Goal: Task Accomplishment & Management: Manage account settings

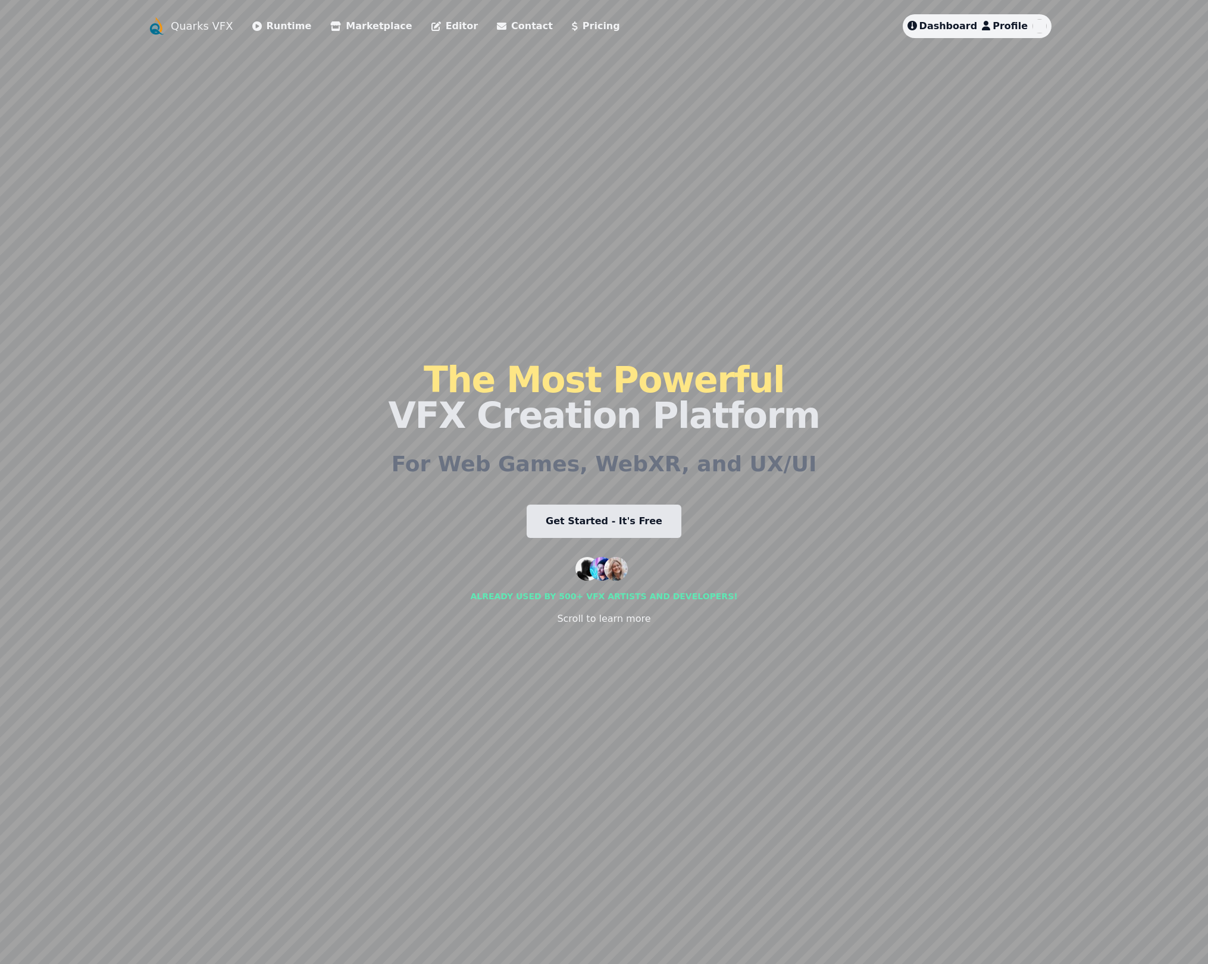
click at [1010, 21] on span "Profile" at bounding box center [1010, 25] width 35 height 11
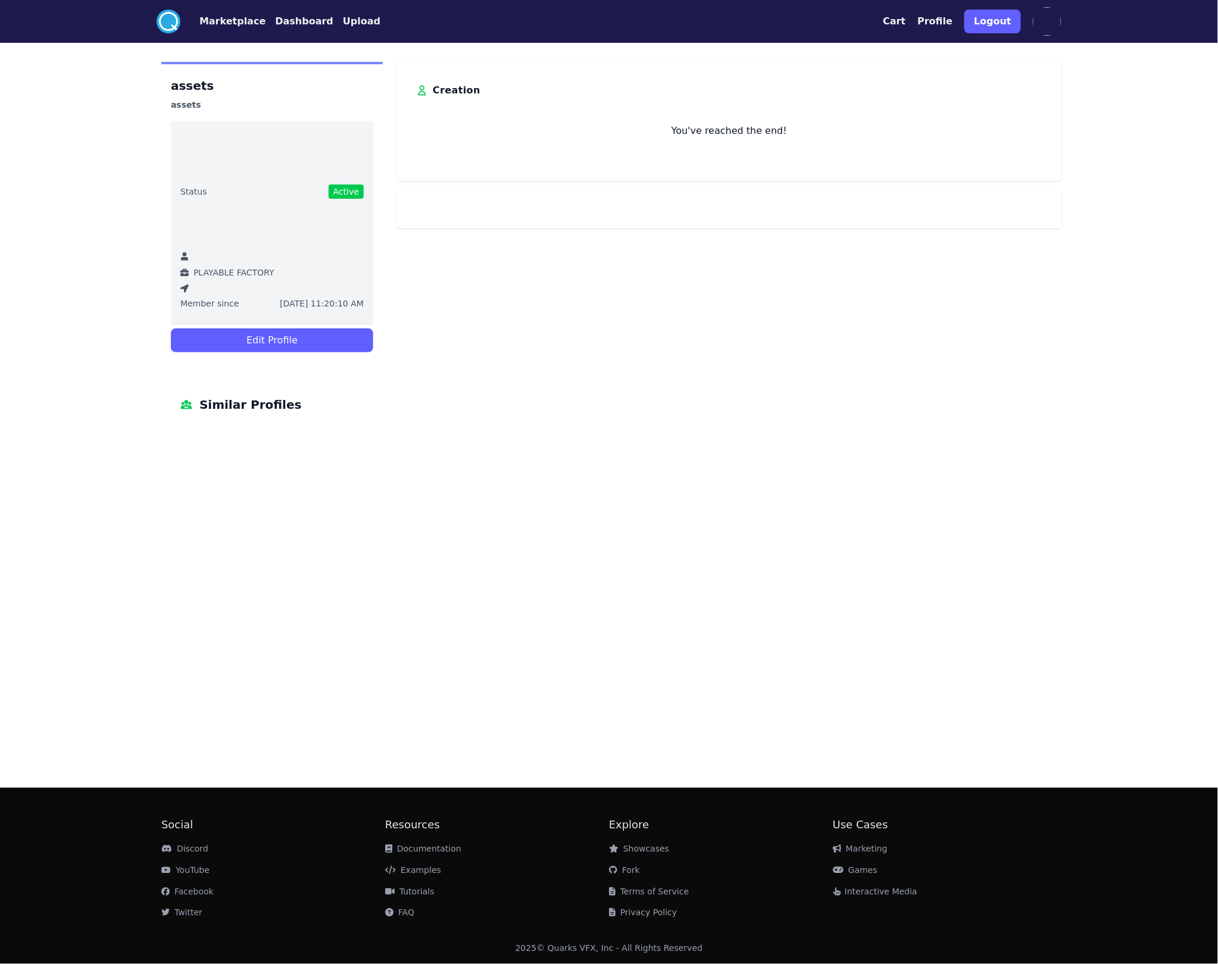
click at [308, 333] on button "Edit Profile" at bounding box center [272, 341] width 202 height 24
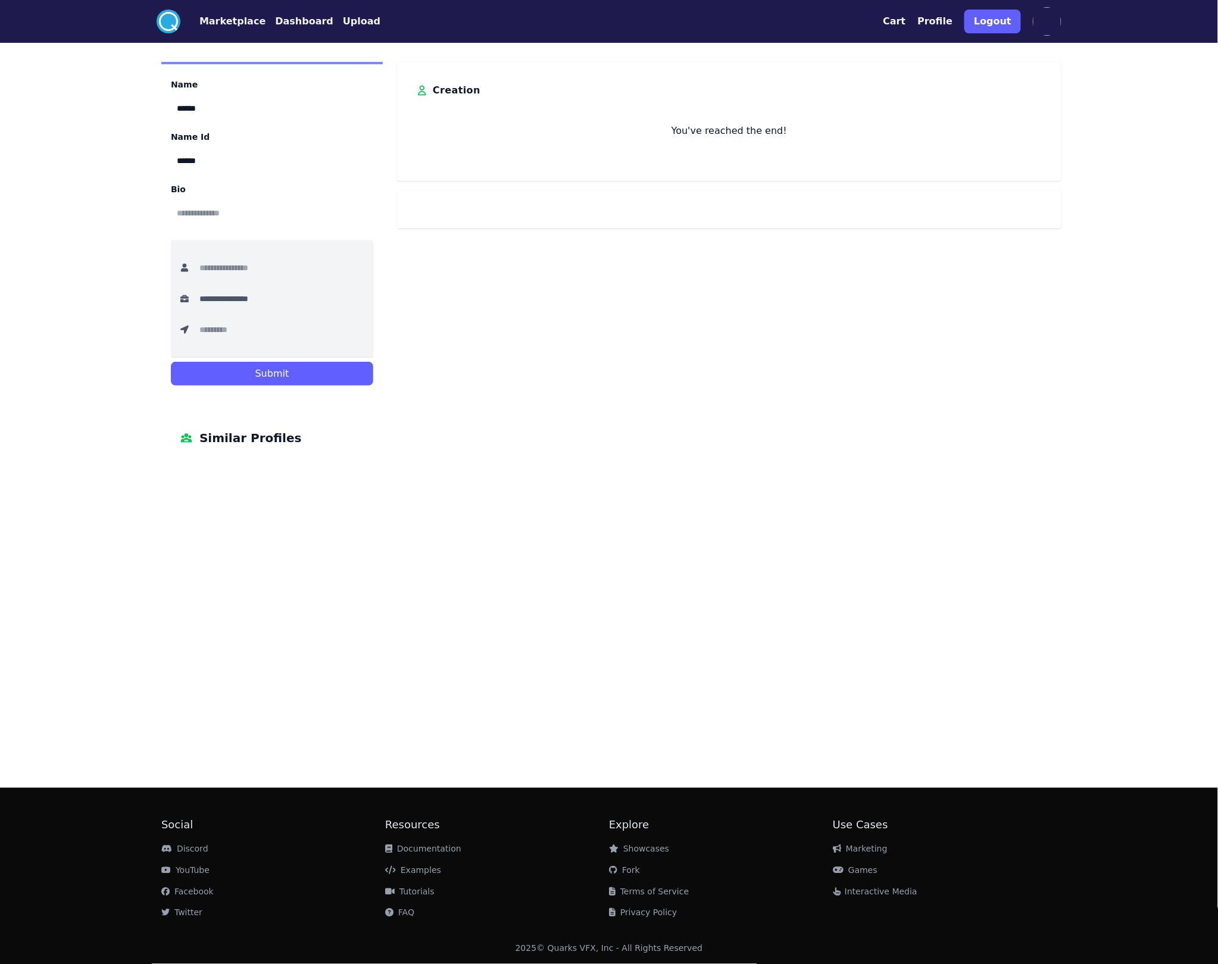
click at [287, 365] on button "Submit" at bounding box center [272, 374] width 202 height 24
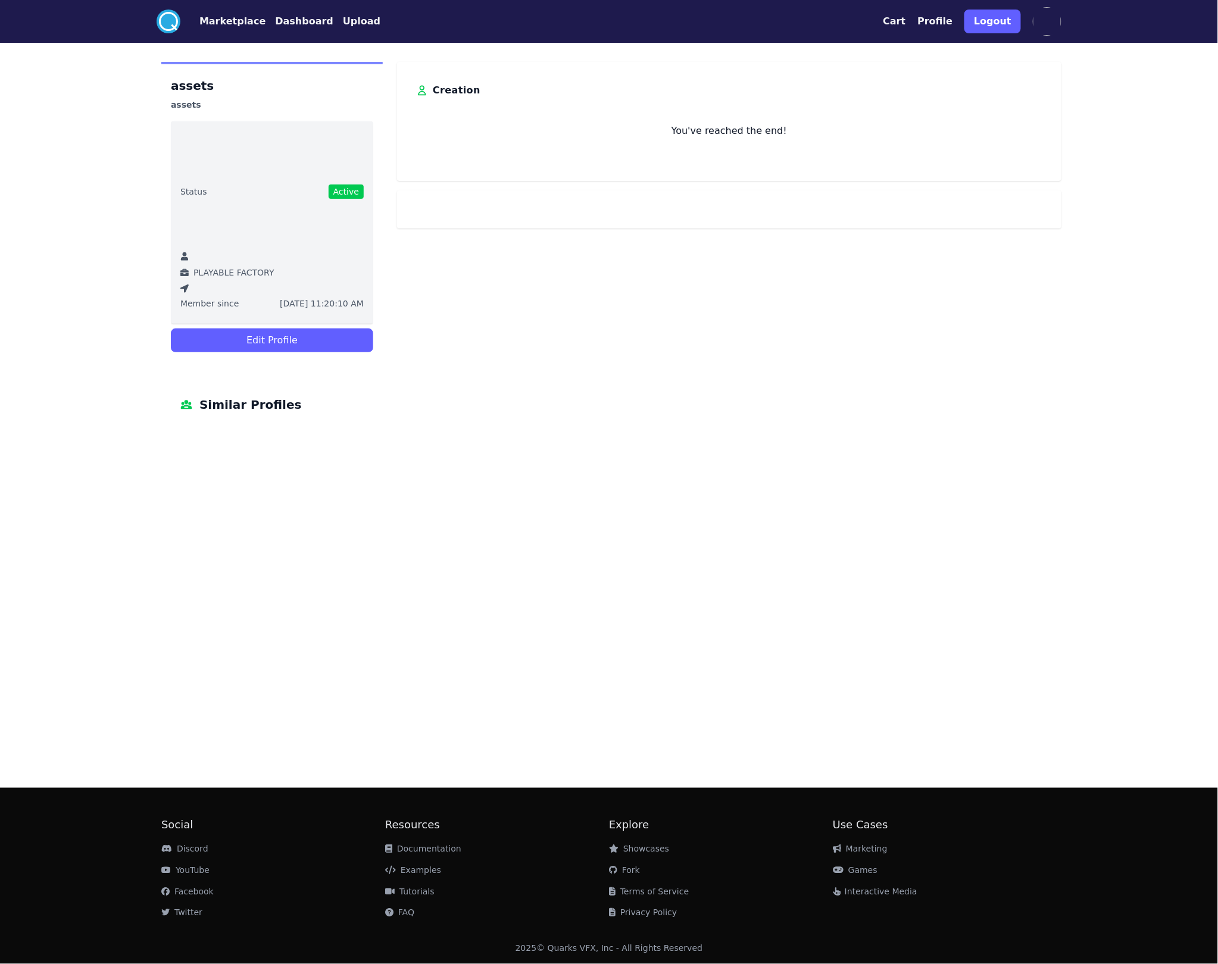
click at [953, 21] on button "Profile" at bounding box center [935, 21] width 35 height 14
click at [945, 23] on button "Profile" at bounding box center [935, 21] width 35 height 14
click at [905, 19] on button "Cart" at bounding box center [894, 21] width 23 height 14
click at [853, 46] on div "Cart X" at bounding box center [910, 52] width 179 height 17
click at [834, 55] on h3 "Cart" at bounding box center [834, 52] width 26 height 17
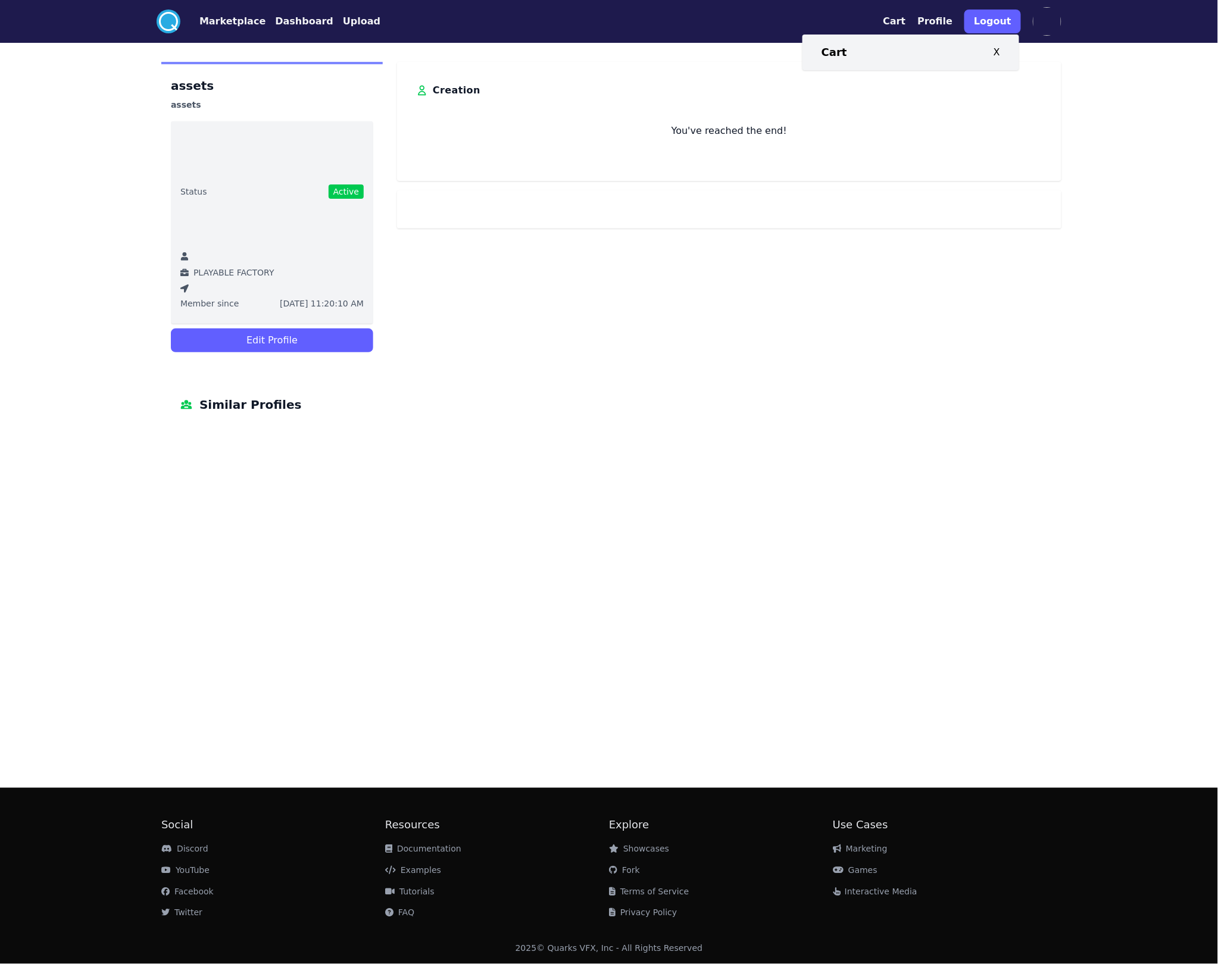
click at [995, 51] on div "X" at bounding box center [996, 52] width 7 height 14
click at [188, 87] on h1 "assets" at bounding box center [272, 85] width 202 height 19
click at [905, 23] on button "Cart" at bounding box center [894, 21] width 23 height 14
click at [905, 21] on button "Cart" at bounding box center [894, 21] width 23 height 14
click at [905, 19] on button "Cart" at bounding box center [894, 21] width 23 height 14
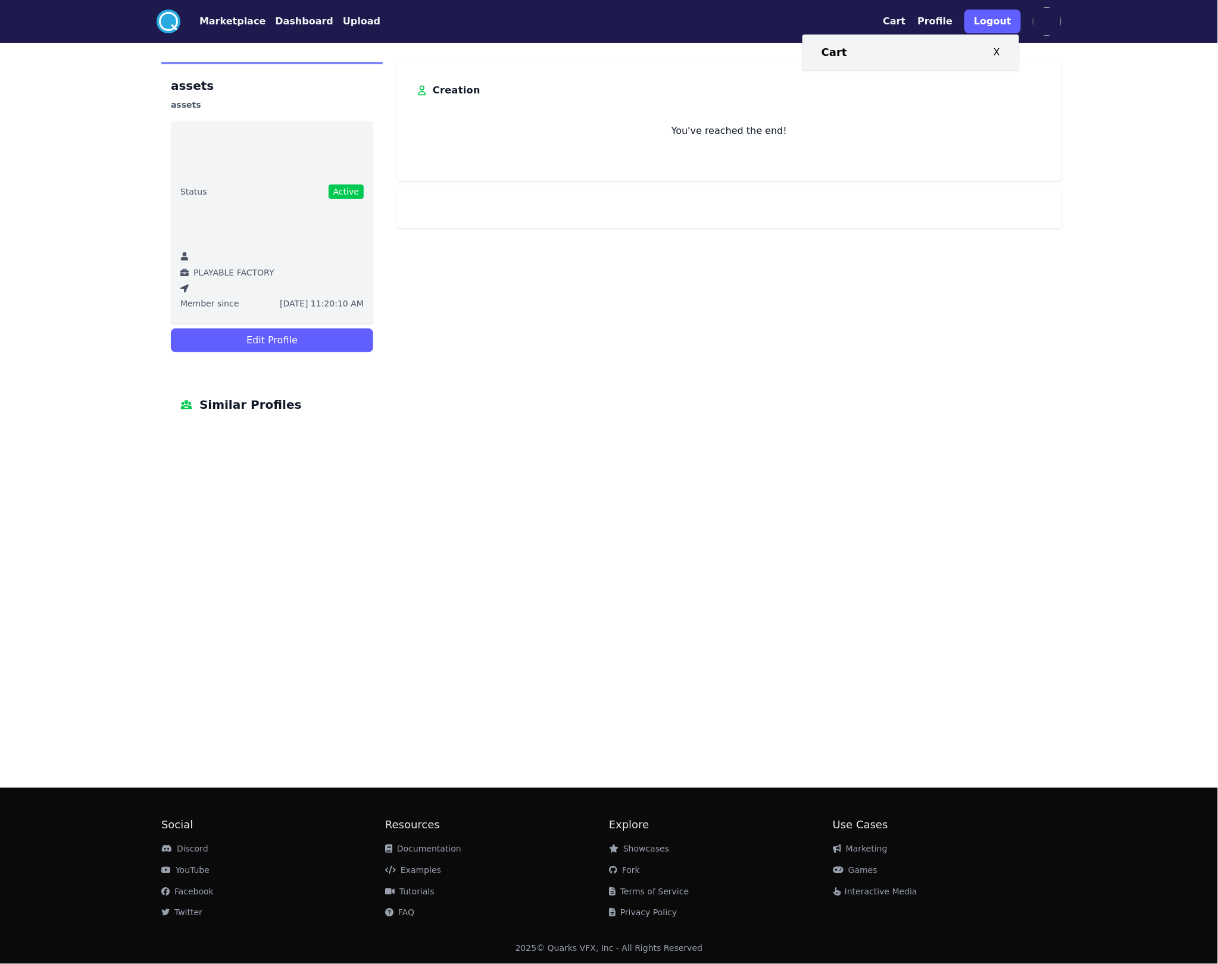
click at [905, 19] on button "Cart" at bounding box center [894, 21] width 23 height 14
click at [942, 17] on button "Profile" at bounding box center [935, 21] width 35 height 14
click at [939, 19] on button "Profile" at bounding box center [935, 21] width 35 height 14
click at [1045, 19] on img at bounding box center [1047, 21] width 29 height 29
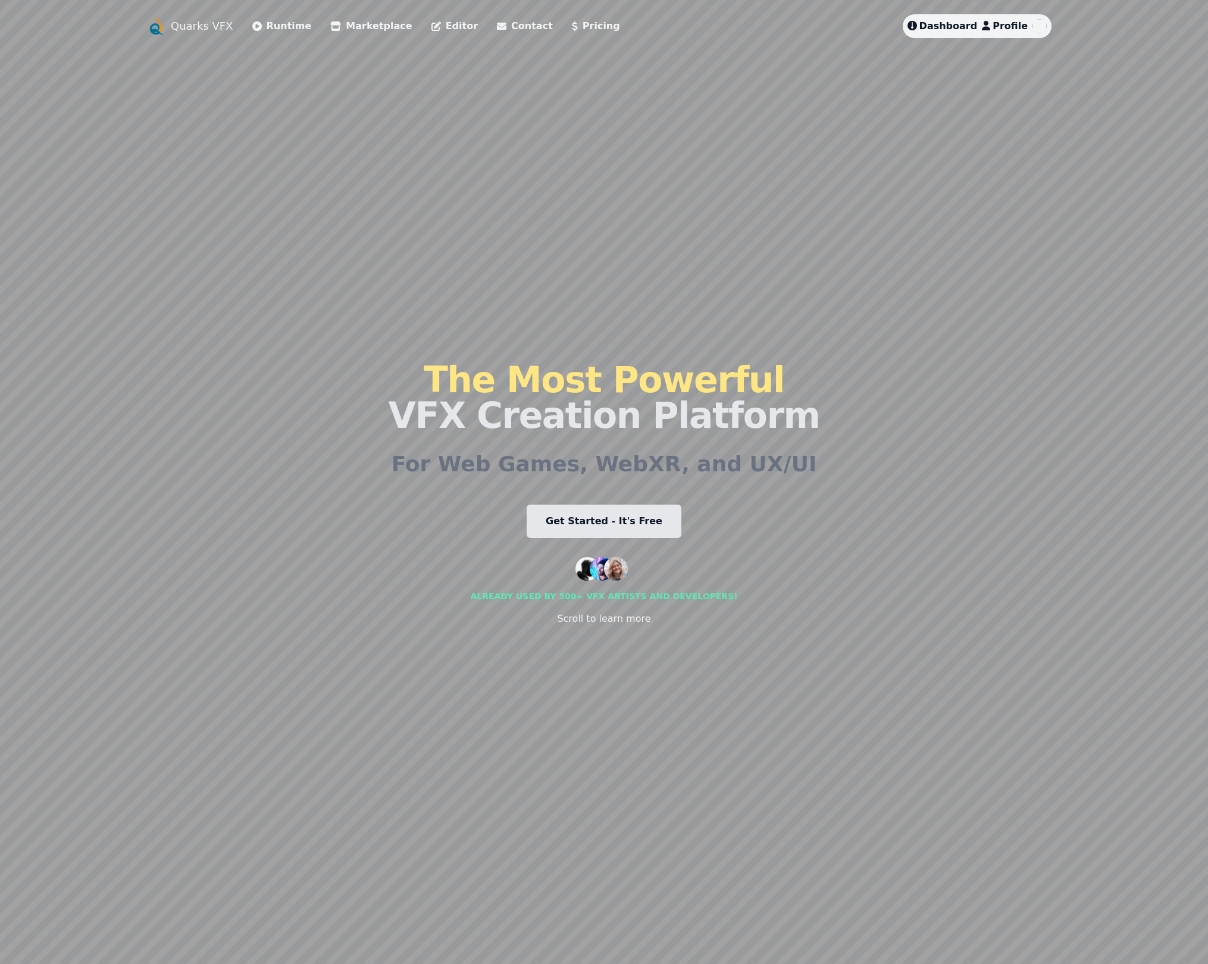
click at [1021, 26] on span "Profile" at bounding box center [1010, 25] width 35 height 11
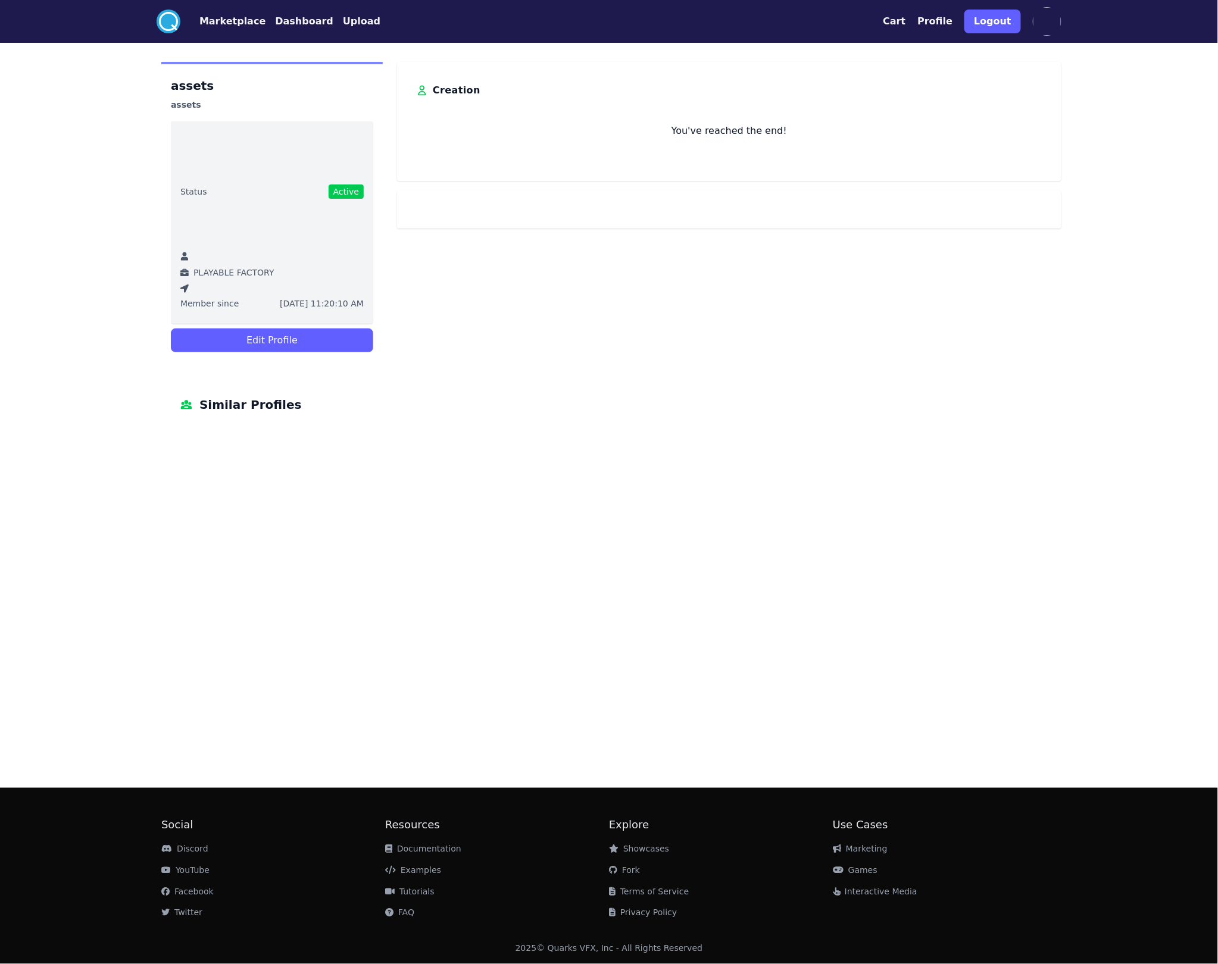
click at [280, 23] on button "Dashboard" at bounding box center [304, 21] width 58 height 14
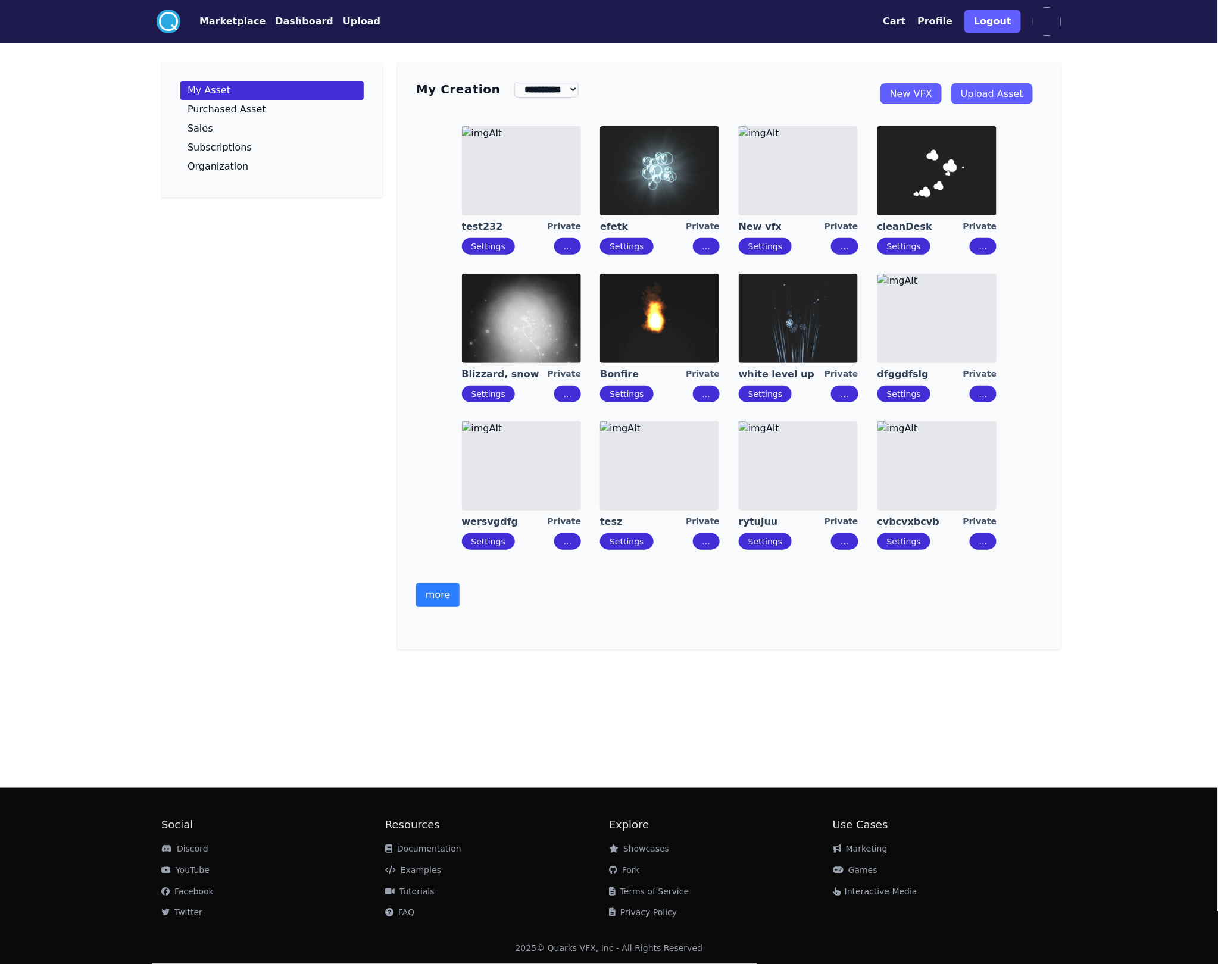
click at [1040, 18] on img at bounding box center [1047, 21] width 29 height 29
click at [942, 18] on button "Profile" at bounding box center [935, 21] width 35 height 14
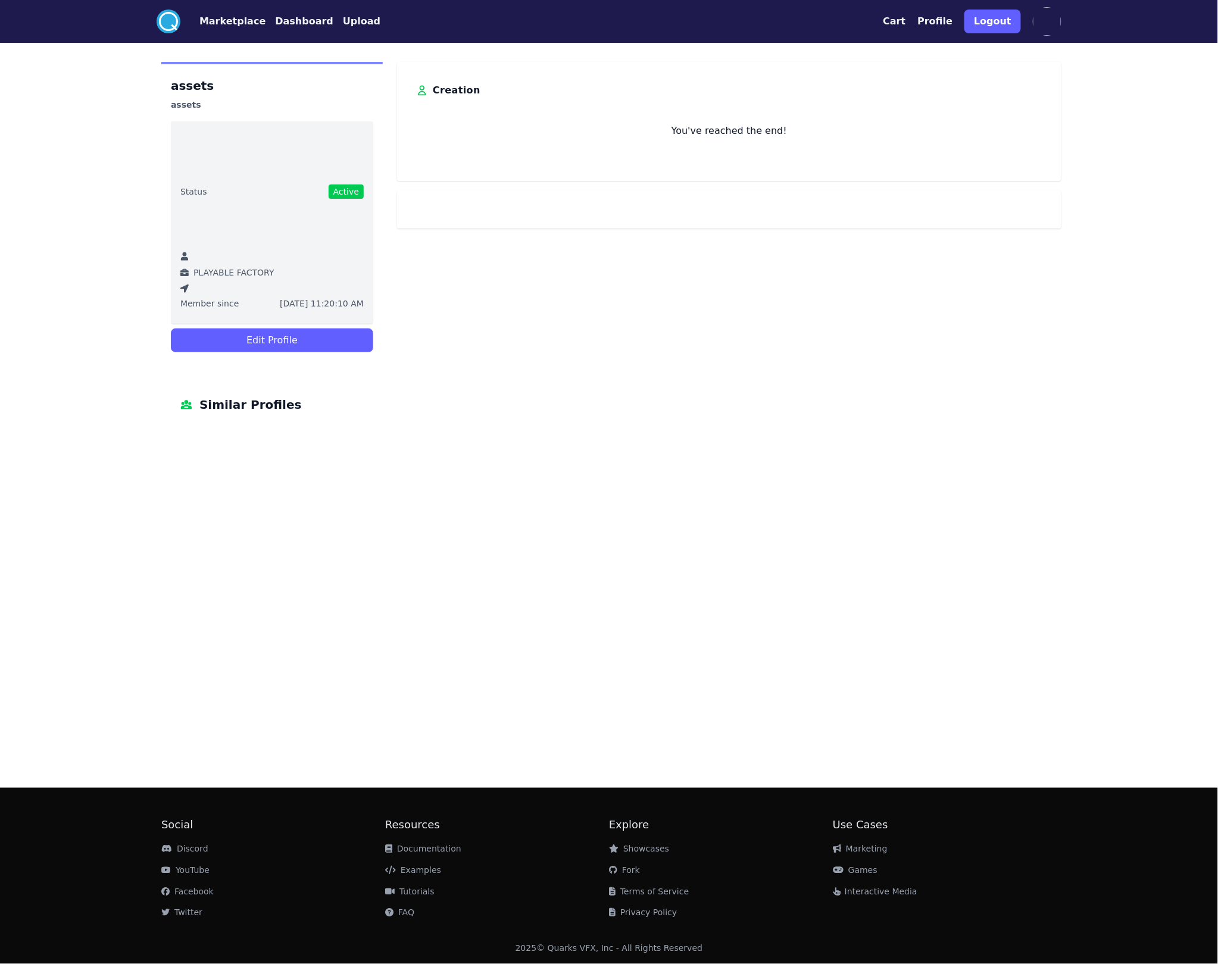
click at [905, 17] on button "Cart" at bounding box center [894, 21] width 23 height 14
click at [854, 49] on div "Cart X" at bounding box center [910, 52] width 179 height 17
click at [995, 51] on div "X" at bounding box center [996, 52] width 7 height 14
click at [921, 16] on div "Cart Profile Logout" at bounding box center [972, 21] width 179 height 33
click at [905, 20] on button "Cart" at bounding box center [894, 21] width 23 height 14
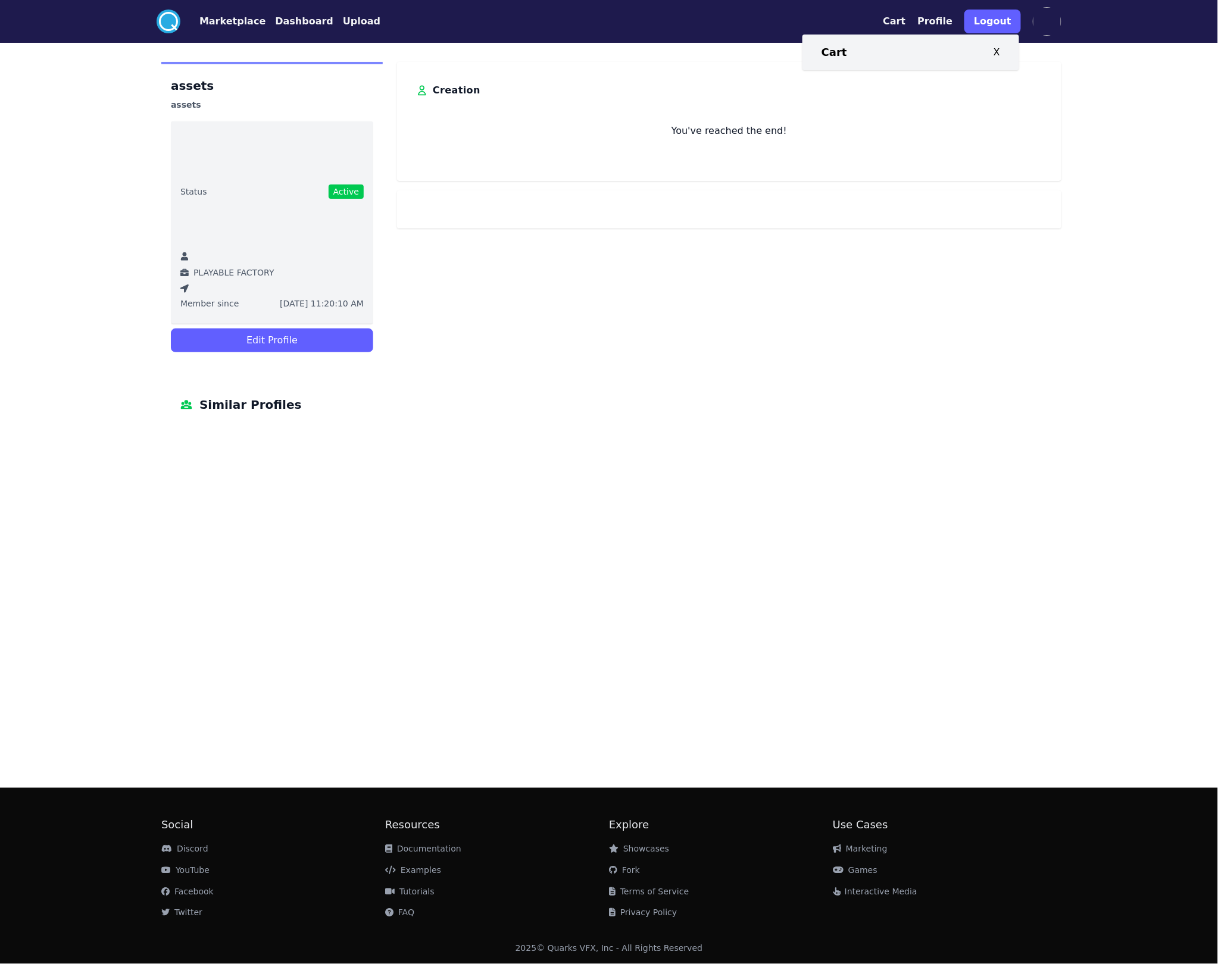
click at [812, 51] on div "Cart X" at bounding box center [910, 53] width 217 height 36
drag, startPoint x: 830, startPoint y: 50, endPoint x: 861, endPoint y: 48, distance: 31.0
click at [861, 48] on div "Cart X" at bounding box center [910, 52] width 179 height 17
click at [850, 50] on div "Cart X" at bounding box center [910, 52] width 179 height 17
click at [832, 51] on h3 "Cart" at bounding box center [834, 52] width 26 height 17
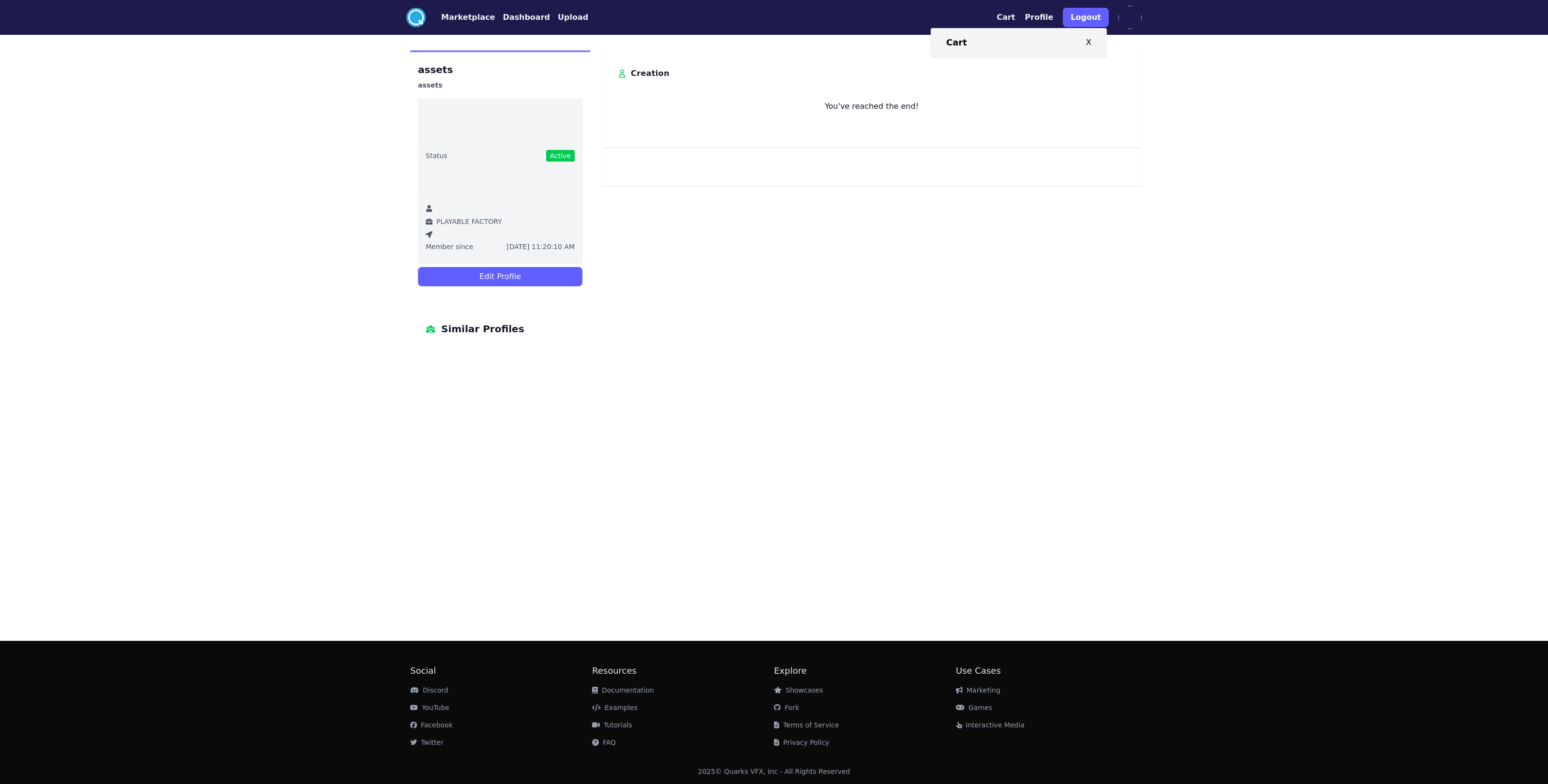
click at [964, 41] on div "Cart X" at bounding box center [1018, 42] width 145 height 14
drag, startPoint x: 956, startPoint y: 41, endPoint x: 1002, endPoint y: 19, distance: 51.0
click at [956, 41] on h3 "Cart" at bounding box center [956, 42] width 21 height 14
click at [982, 16] on button "Cart" at bounding box center [1005, 17] width 19 height 11
click at [982, 18] on button "Cart" at bounding box center [1005, 17] width 19 height 11
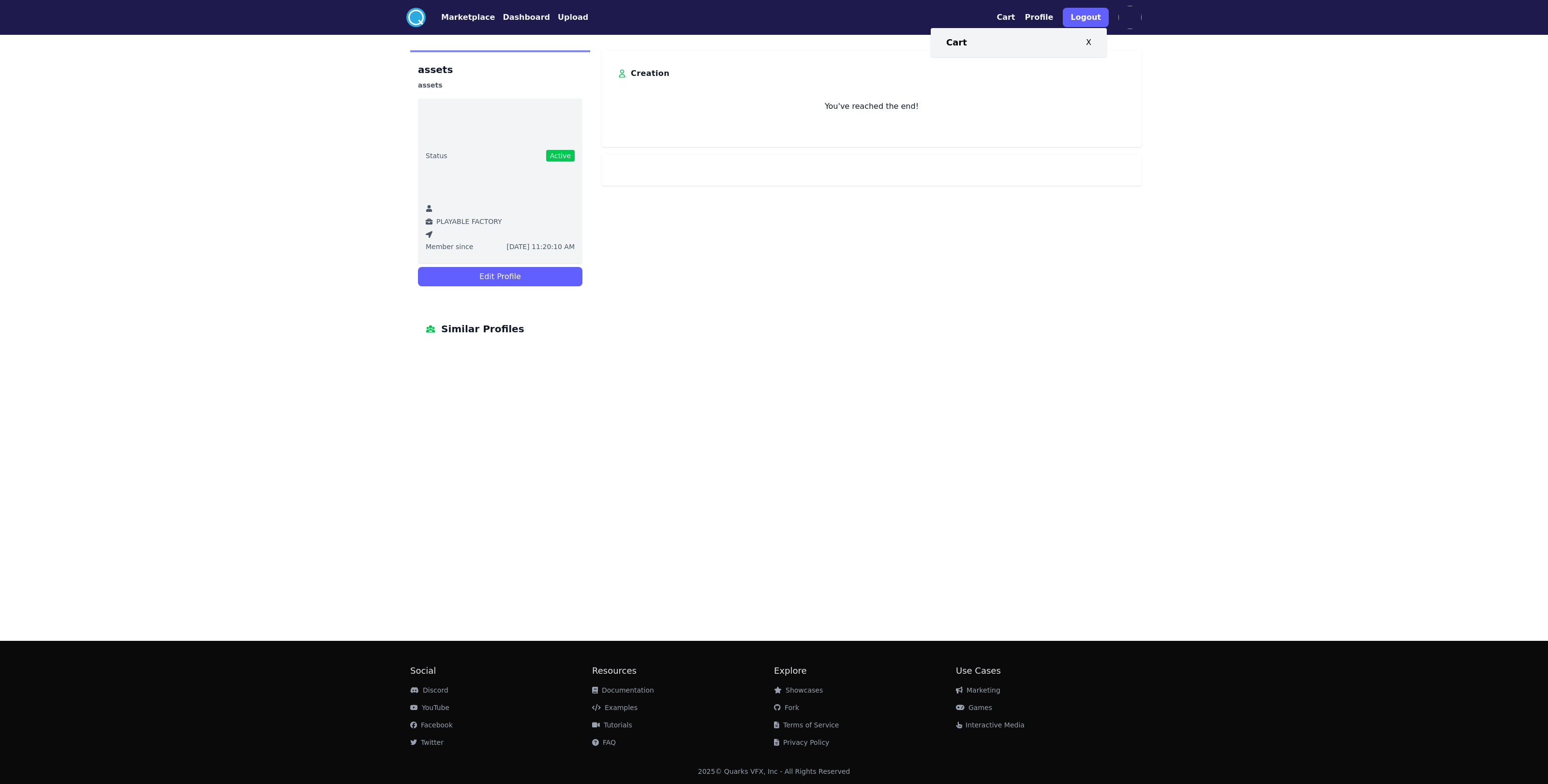
click at [956, 37] on h3 "Cart" at bounding box center [956, 42] width 21 height 14
click at [475, 15] on button "Marketplace" at bounding box center [468, 17] width 54 height 11
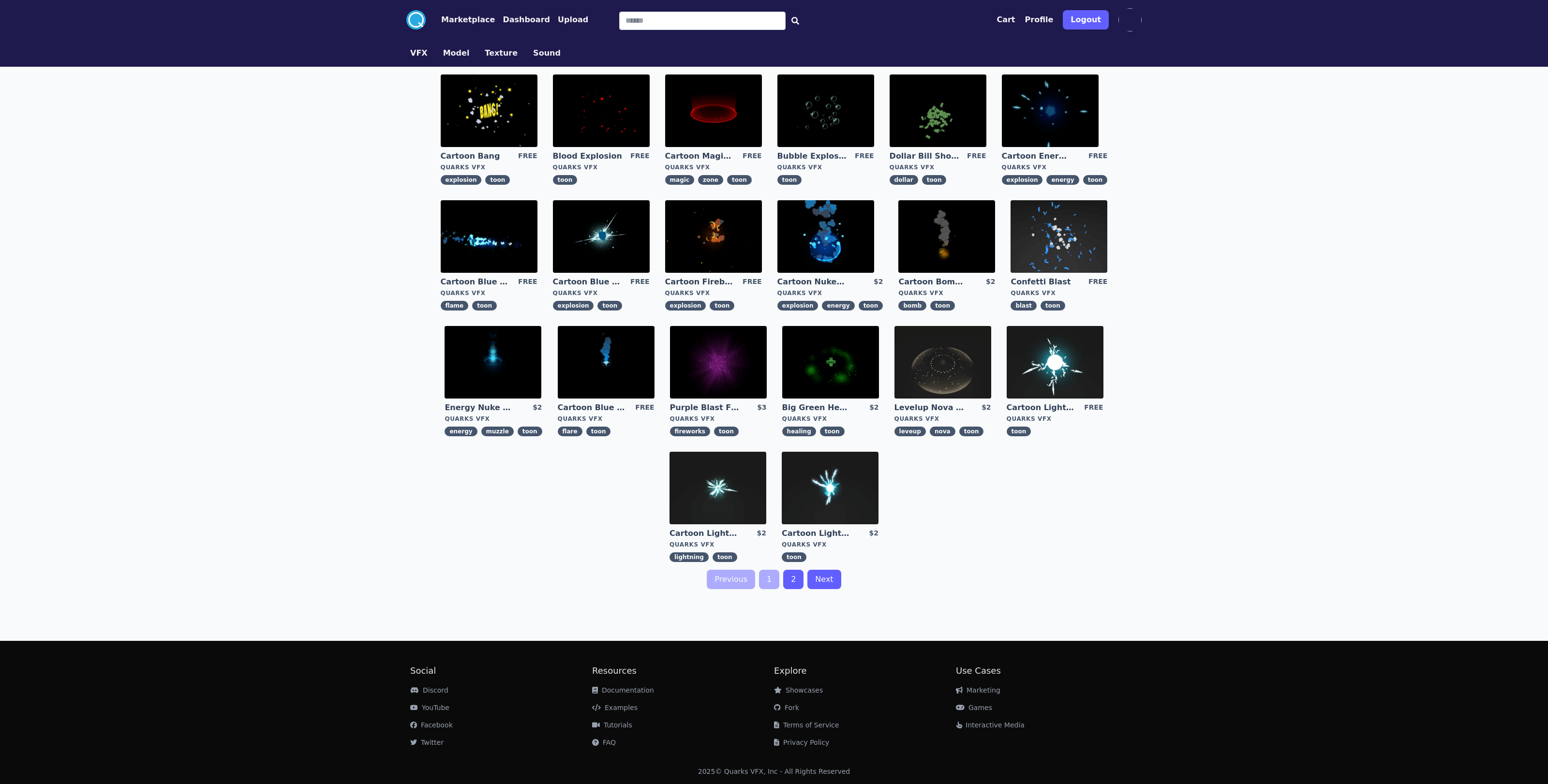
click at [982, 23] on button "Cart" at bounding box center [1005, 19] width 19 height 11
click at [982, 44] on div "Cart X" at bounding box center [1018, 45] width 145 height 14
click at [948, 45] on h3 "Cart" at bounding box center [956, 45] width 21 height 14
click at [560, 532] on div "Cartoon Bang FREE Quarks VFX explosion toon Blood Explosion FREE Quarks VFX too…" at bounding box center [774, 318] width 743 height 503
click at [982, 19] on button "Cart" at bounding box center [1005, 19] width 19 height 11
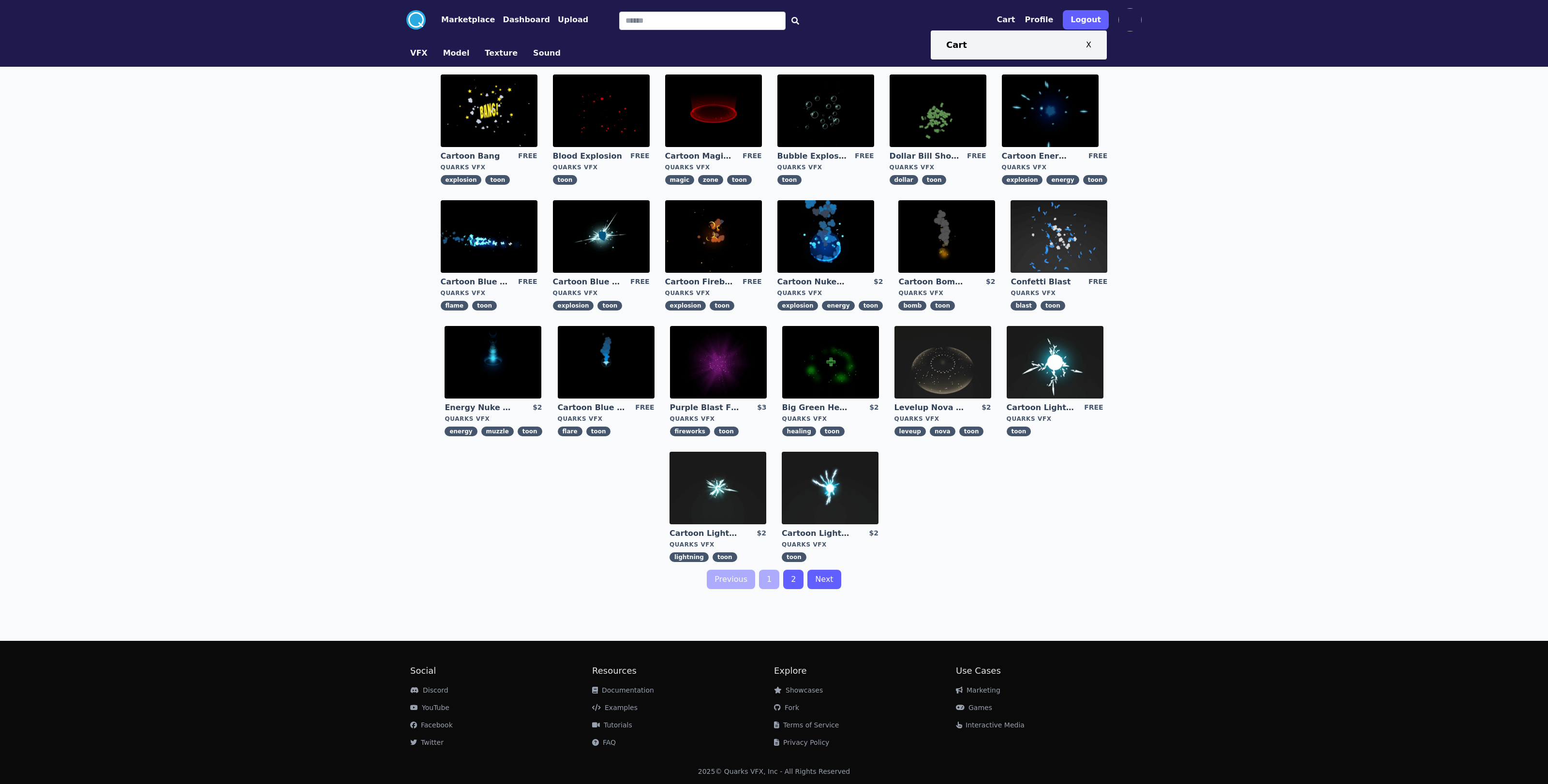
click at [982, 45] on div "Cart X" at bounding box center [1018, 45] width 145 height 14
click at [954, 45] on h3 "Cart" at bounding box center [956, 45] width 21 height 14
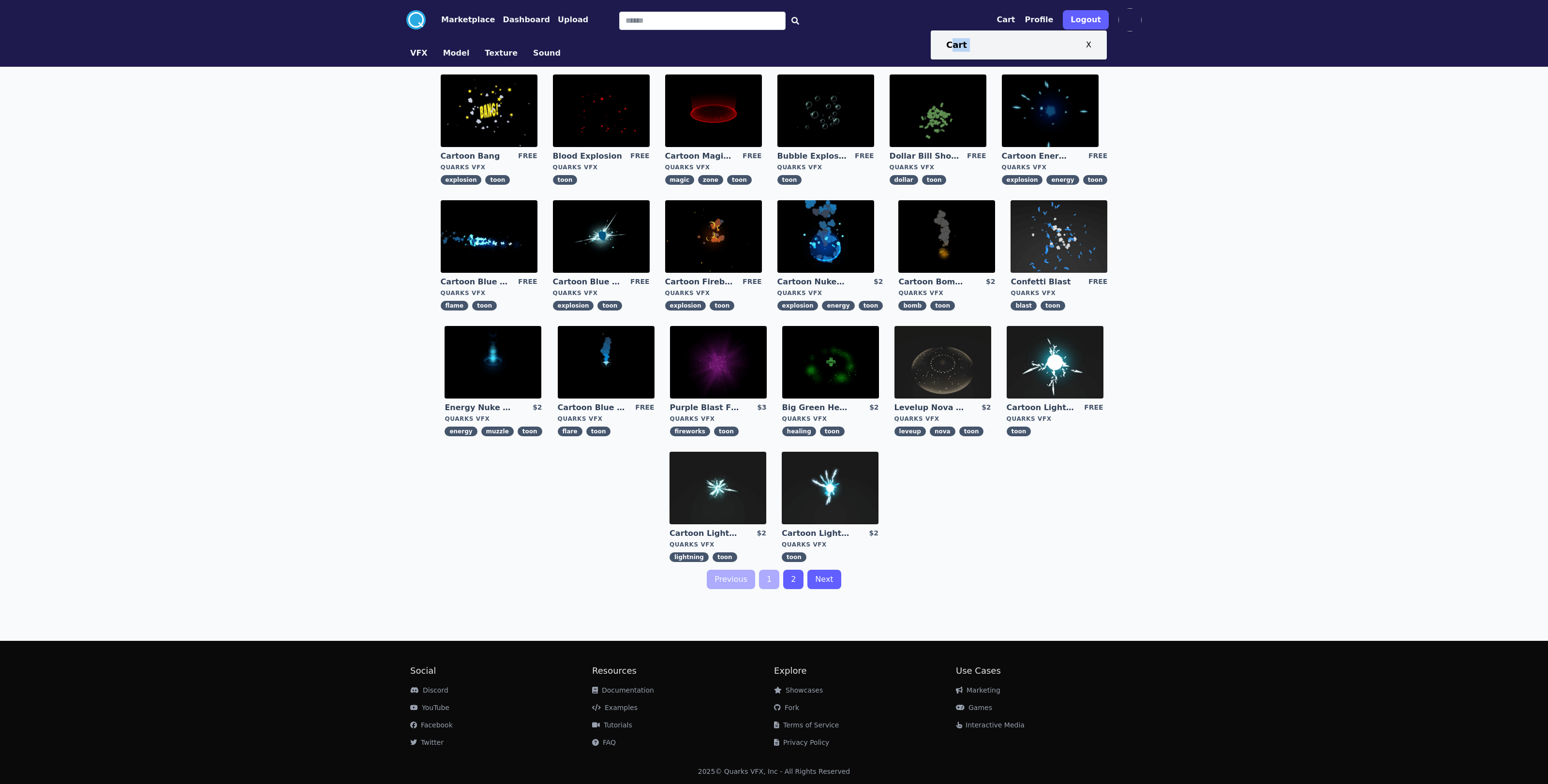
click at [982, 17] on button "Profile" at bounding box center [1039, 19] width 28 height 11
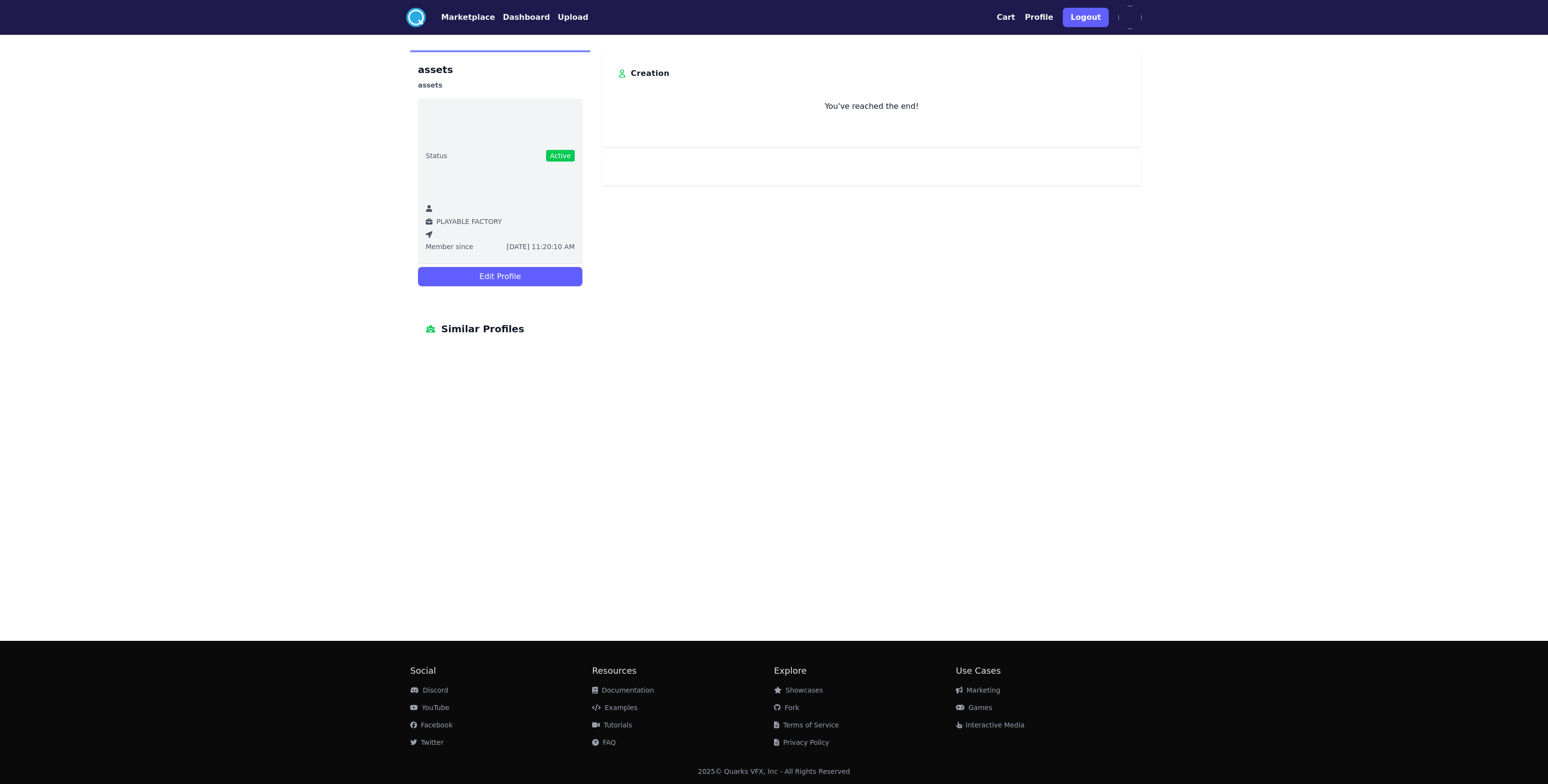
click at [474, 331] on span "Similar Profiles" at bounding box center [483, 328] width 83 height 15
click at [432, 327] on icon at bounding box center [431, 329] width 8 height 6
click at [492, 276] on button "Edit Profile" at bounding box center [500, 277] width 164 height 19
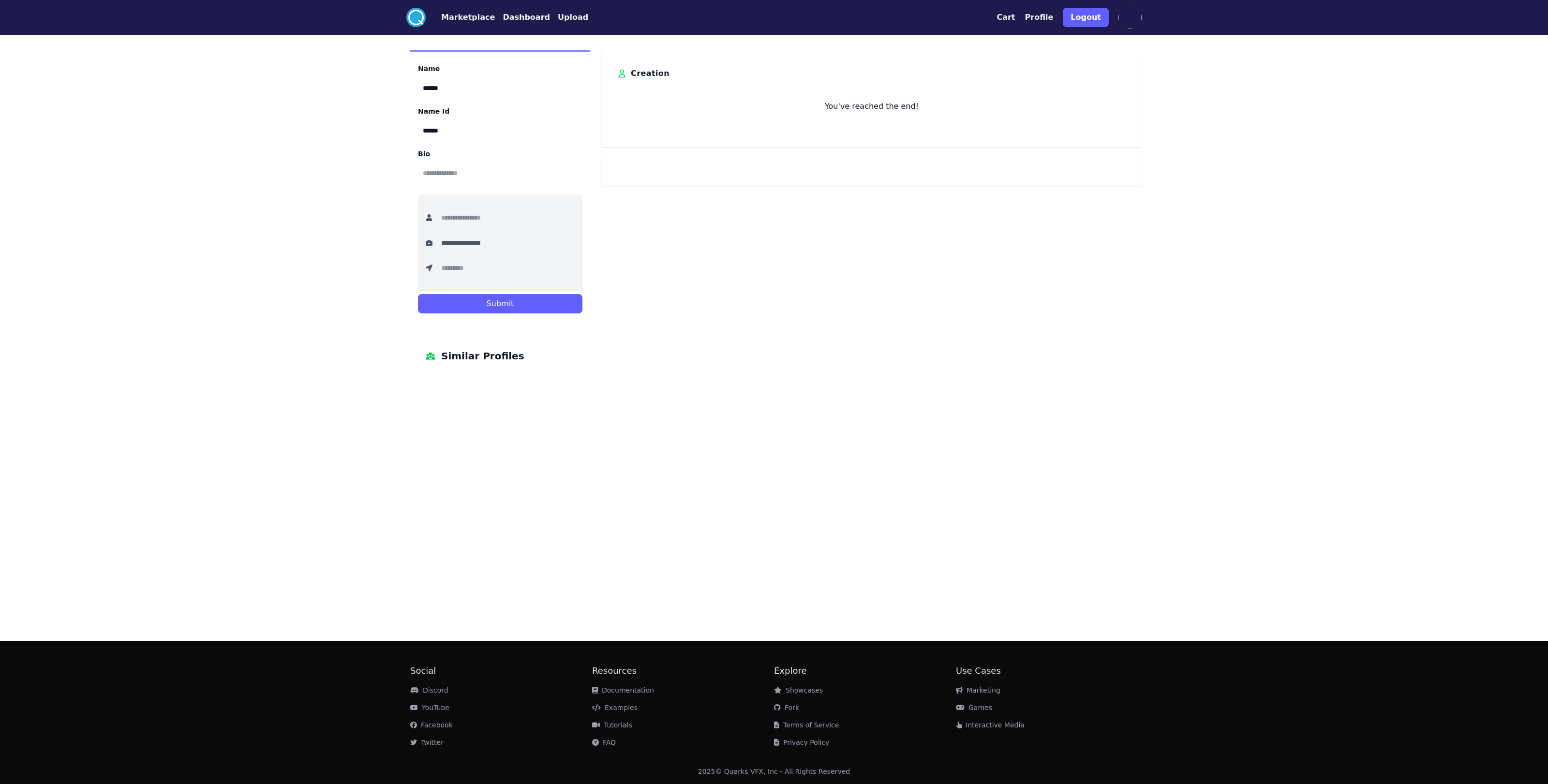
click at [492, 305] on button "Submit" at bounding box center [500, 304] width 164 height 19
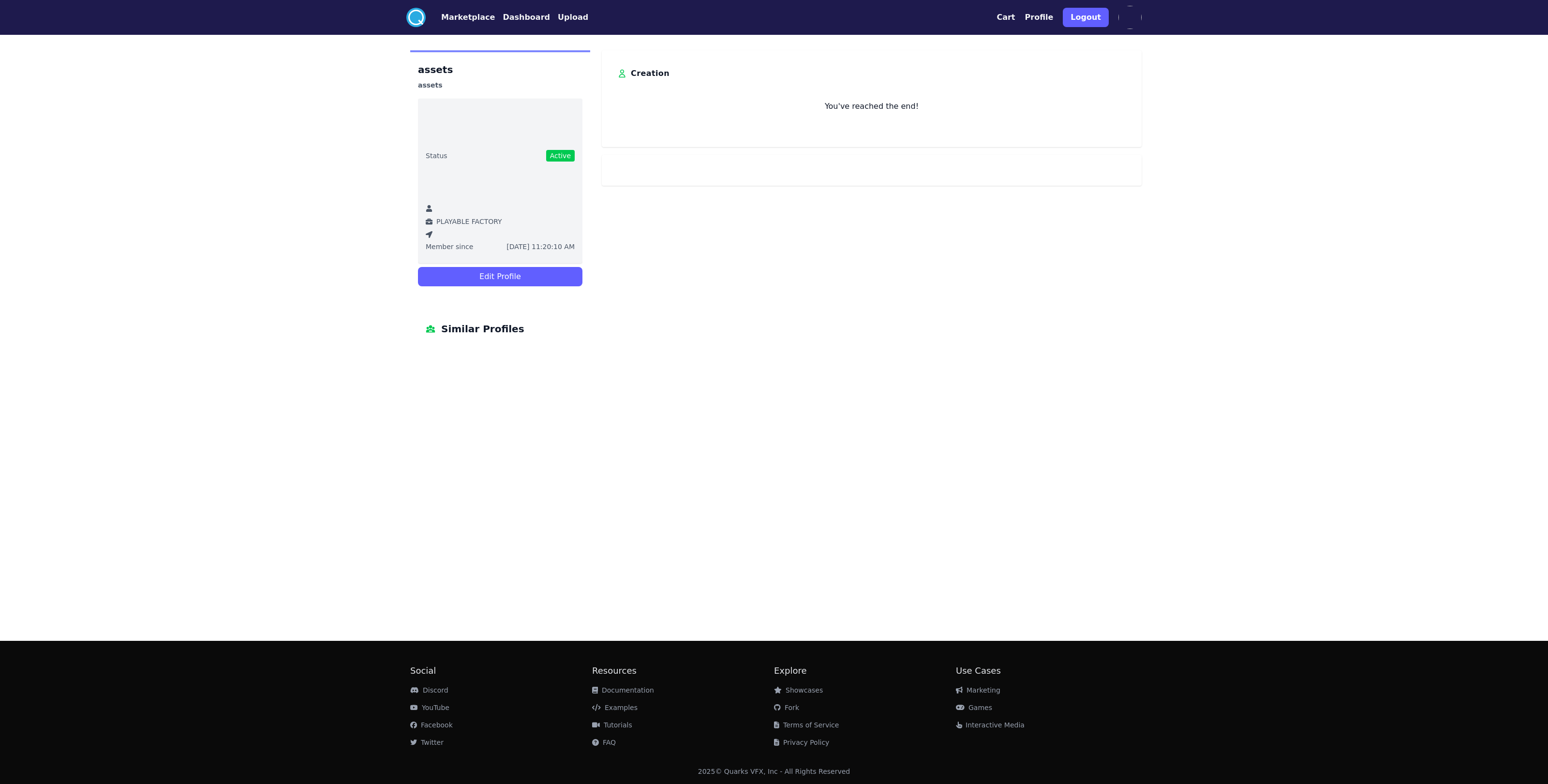
click at [982, 17] on button "Cart" at bounding box center [1005, 17] width 19 height 11
click at [966, 39] on div "Cart X" at bounding box center [1018, 42] width 145 height 14
click at [982, 19] on button "Cart" at bounding box center [1005, 17] width 19 height 11
click at [948, 44] on h3 "Cart" at bounding box center [956, 42] width 21 height 14
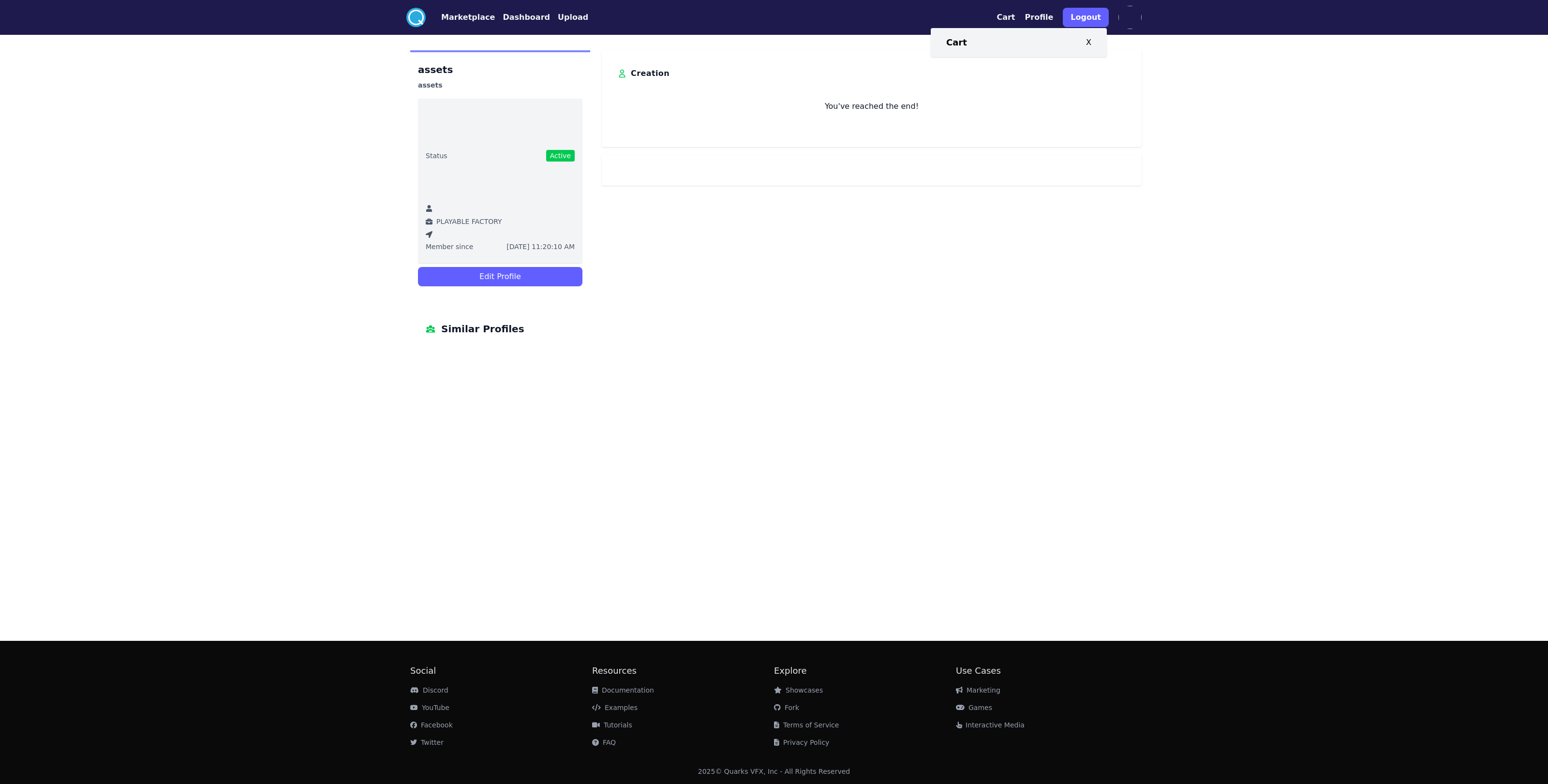
drag, startPoint x: 951, startPoint y: 44, endPoint x: 984, endPoint y: 27, distance: 37.1
click at [956, 44] on h3 "Cart" at bounding box center [956, 42] width 21 height 14
click at [982, 15] on div ".cls-1{fill:#fff;}.cls-2{fill:#29abe2;} Marketplace Dashboard Upload Cart Profi…" at bounding box center [774, 17] width 743 height 35
click at [982, 15] on button "Cart" at bounding box center [1005, 17] width 19 height 11
click at [982, 15] on button "Cart" at bounding box center [1005, 17] width 19 height 11
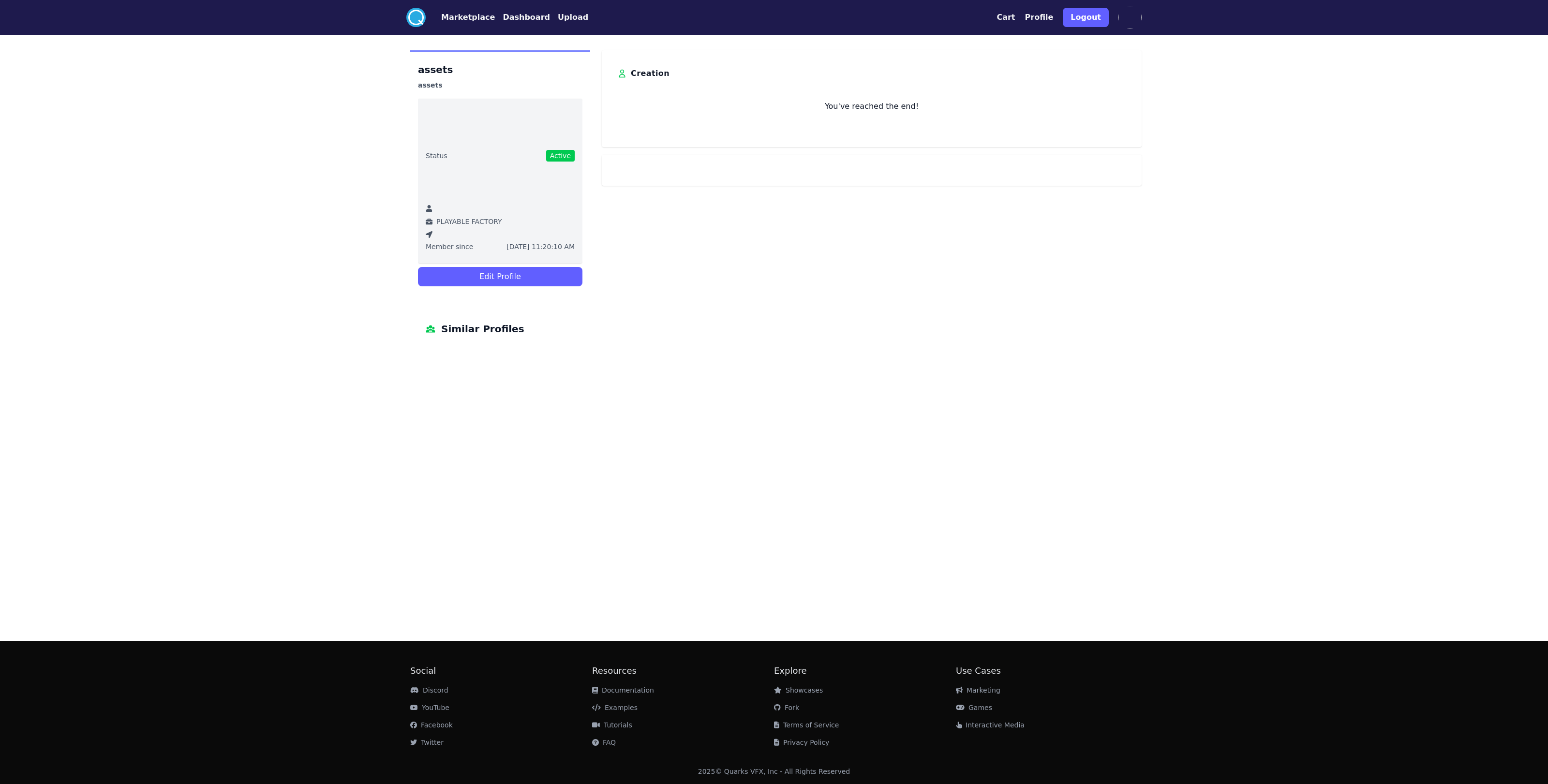
click at [982, 15] on button "Cart" at bounding box center [1005, 17] width 19 height 11
click at [948, 35] on div "Cart X" at bounding box center [1018, 43] width 176 height 29
click at [949, 41] on h3 "Cart" at bounding box center [956, 42] width 21 height 14
click at [982, 17] on button "Profile" at bounding box center [1039, 17] width 28 height 11
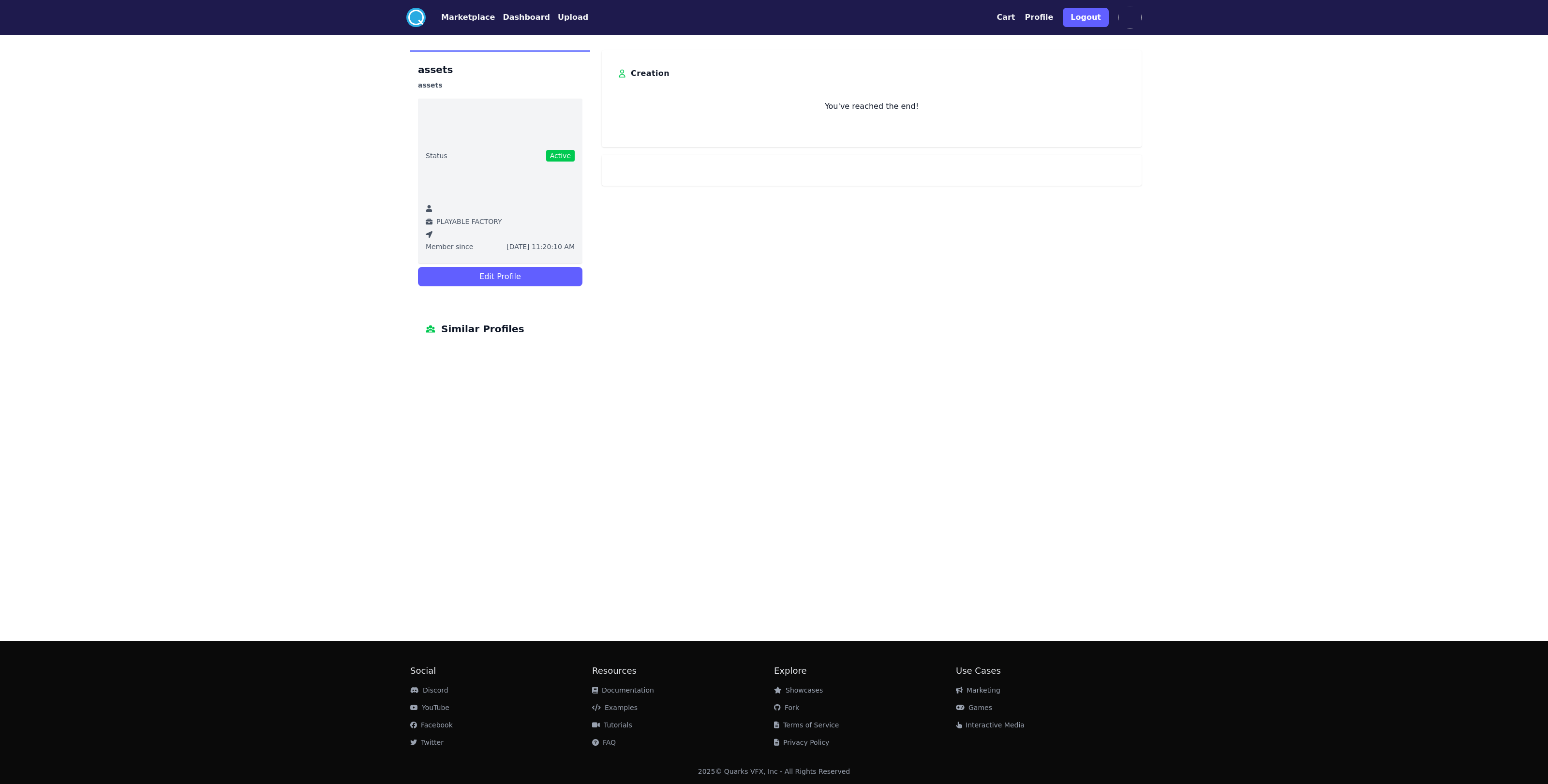
click at [982, 17] on button "Profile" at bounding box center [1039, 17] width 28 height 11
click at [562, 153] on span "Active" at bounding box center [560, 156] width 28 height 11
click at [427, 158] on span "Status" at bounding box center [436, 156] width 22 height 10
click at [434, 104] on ul "Status Active PLAYABLE FACTORY Member since [DATE] 11:20:10 AM" at bounding box center [500, 180] width 164 height 164
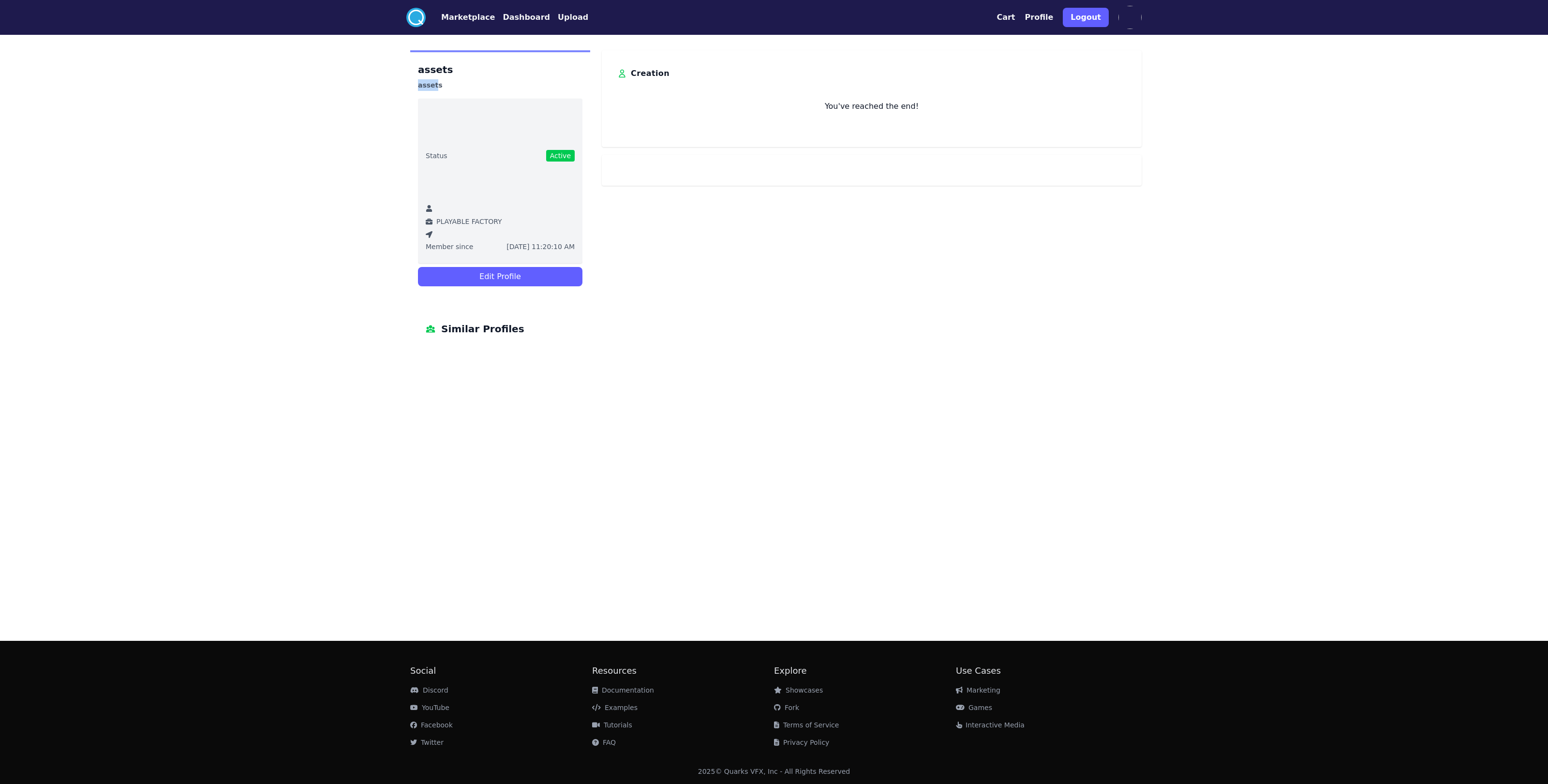
drag, startPoint x: 432, startPoint y: 84, endPoint x: 409, endPoint y: 79, distance: 23.5
click at [409, 80] on div "assets assets Status Active PLAYABLE FACTORY Member since [DATE] 11:20:10 AM Ed…" at bounding box center [774, 201] width 743 height 301
drag, startPoint x: 438, startPoint y: 67, endPoint x: 392, endPoint y: 69, distance: 46.0
click at [392, 69] on div ".cls-1{fill:#fff;}.cls-2{fill:#29abe2;} Marketplace Dashboard Upload Cart Profi…" at bounding box center [774, 392] width 1548 height 784
click at [458, 331] on span "Similar Profiles" at bounding box center [483, 328] width 83 height 15
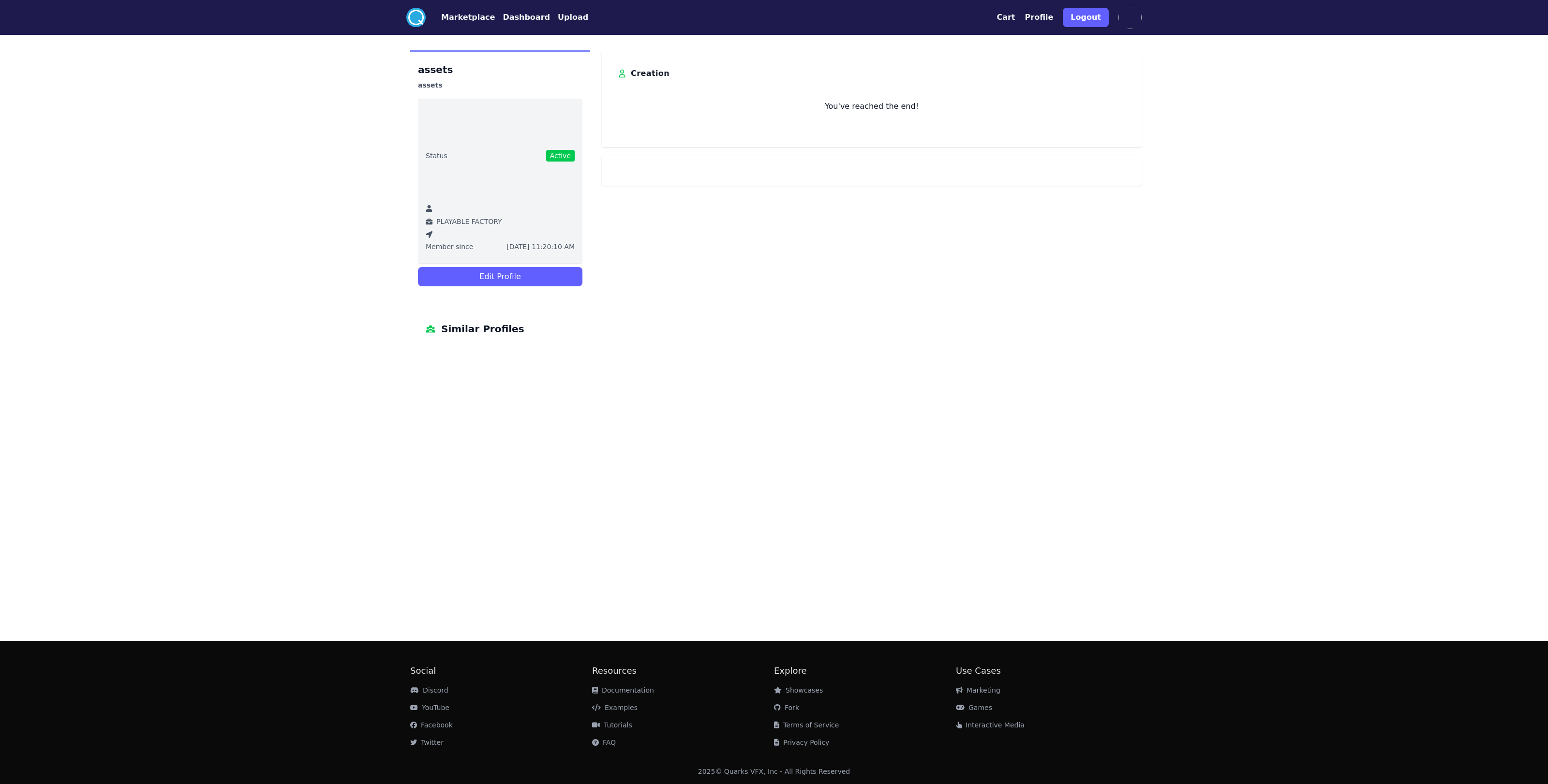
drag, startPoint x: 443, startPoint y: 334, endPoint x: 423, endPoint y: 327, distance: 21.2
click at [443, 334] on span "Similar Profiles" at bounding box center [483, 328] width 83 height 15
click at [423, 327] on div "Similar Profiles" at bounding box center [500, 328] width 180 height 46
click at [425, 325] on div "Similar Profiles" at bounding box center [500, 328] width 180 height 46
click at [481, 274] on button "Edit Profile" at bounding box center [500, 277] width 164 height 19
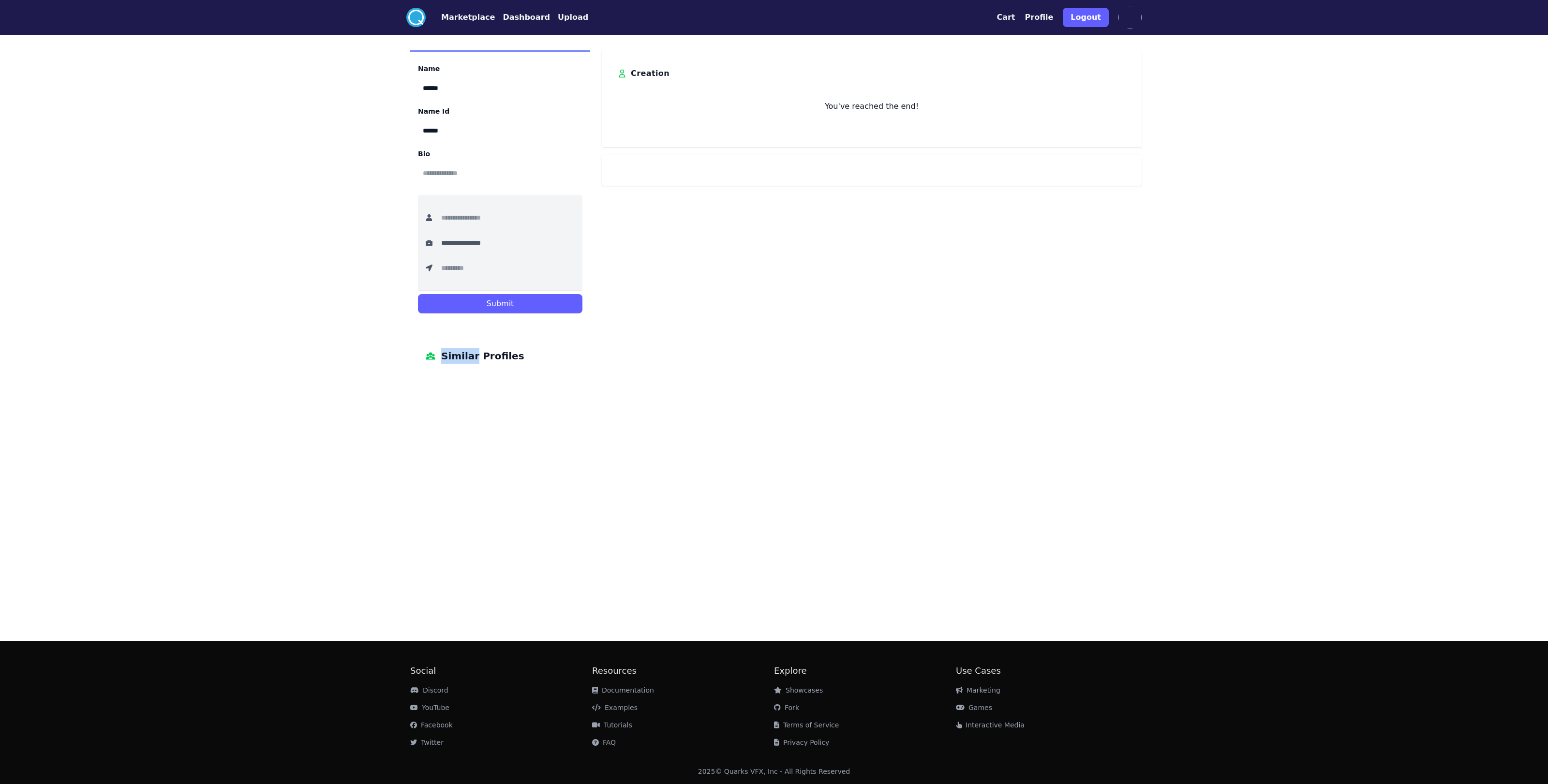
click at [504, 307] on button "Submit" at bounding box center [500, 304] width 164 height 19
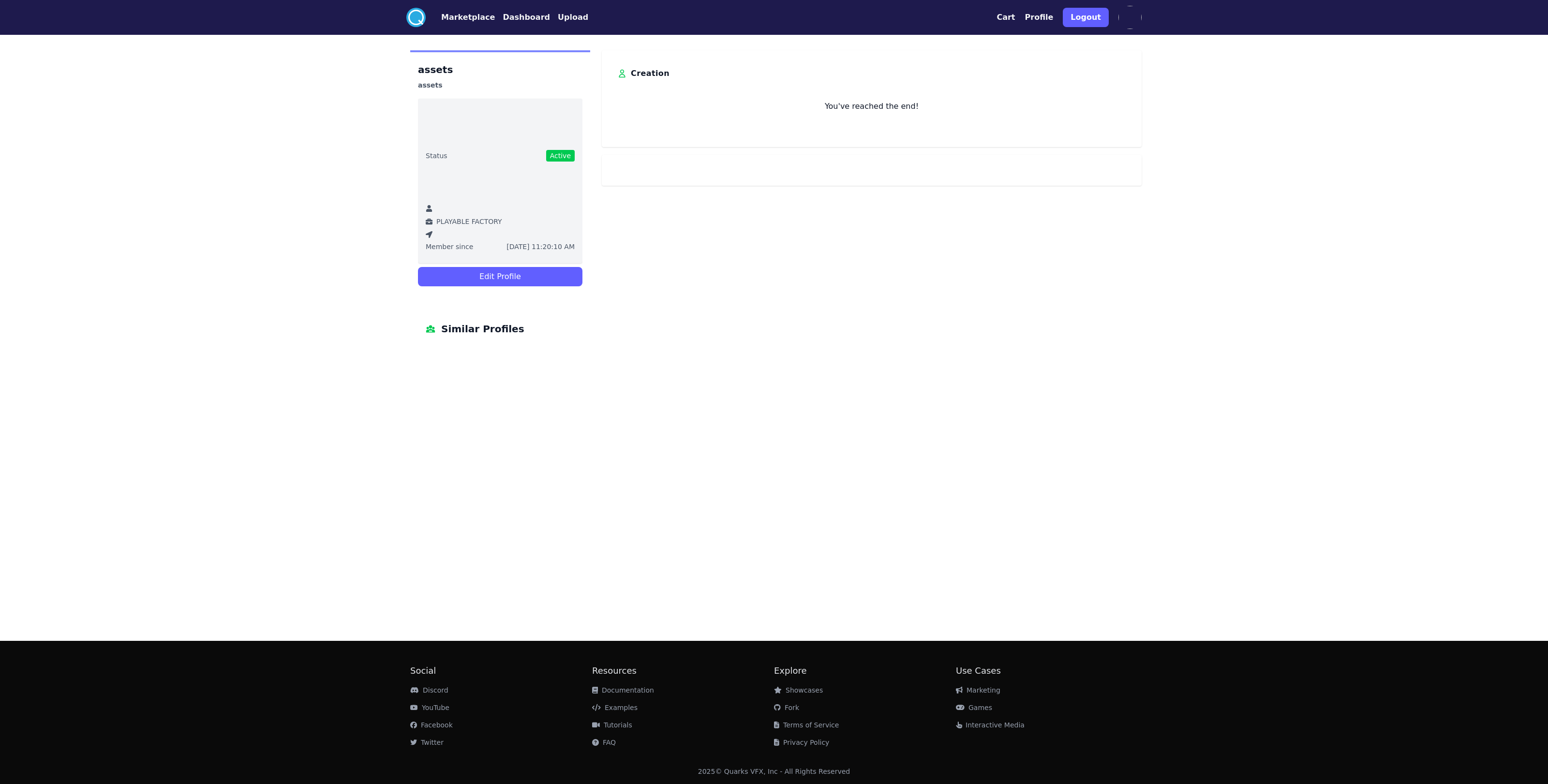
click at [982, 18] on div ".cls-1{fill:#fff;}.cls-2{fill:#29abe2;} Marketplace Dashboard Upload Cart Profi…" at bounding box center [774, 17] width 743 height 35
click at [982, 16] on button "Cart" at bounding box center [1005, 17] width 19 height 11
click at [454, 32] on div ".cls-1{fill:#fff;}.cls-2{fill:#29abe2;} Marketplace Dashboard Upload Cart Profi…" at bounding box center [774, 17] width 743 height 35
click at [456, 20] on button "Marketplace" at bounding box center [468, 17] width 54 height 11
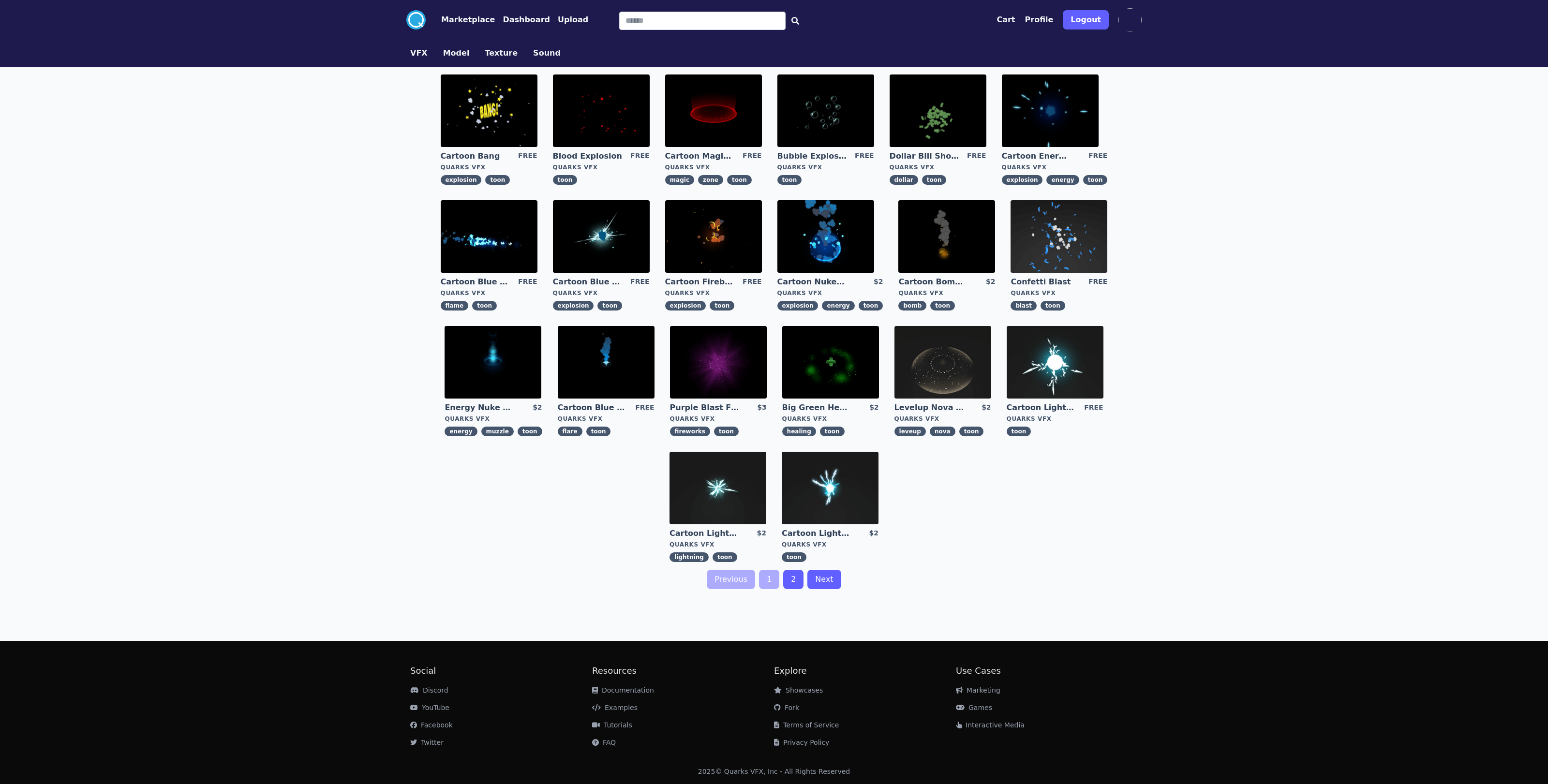
click at [511, 28] on nav ".cls-1{fill:#fff;}.cls-2{fill:#29abe2;} Marketplace Dashboard Upload" at bounding box center [497, 19] width 182 height 19
click at [514, 23] on button "Dashboard" at bounding box center [526, 19] width 47 height 11
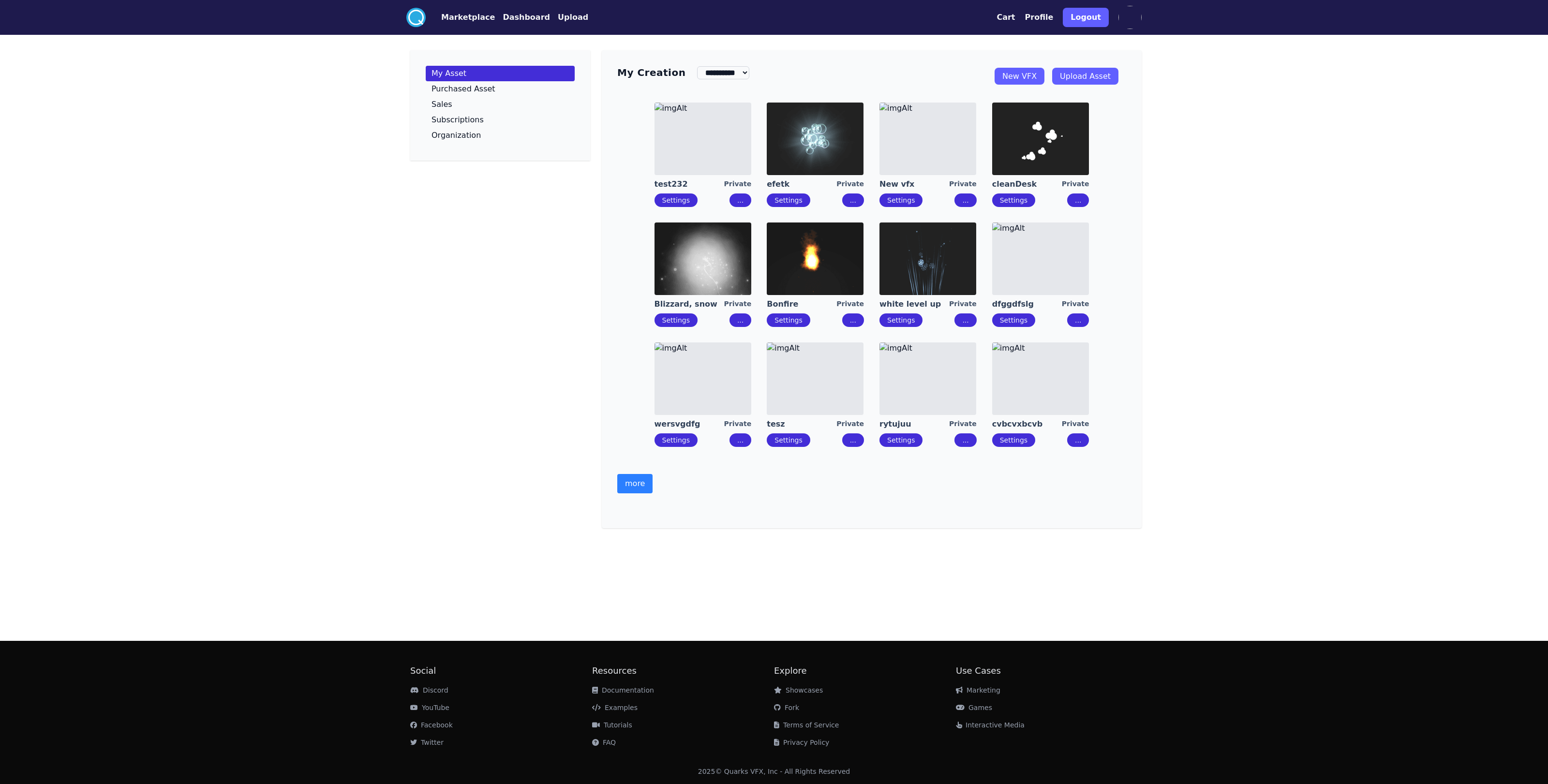
drag, startPoint x: 708, startPoint y: 327, endPoint x: 713, endPoint y: 324, distance: 5.8
click at [708, 327] on div "Settings ..." at bounding box center [703, 320] width 98 height 14
click at [743, 322] on button "..." at bounding box center [740, 320] width 22 height 14
click at [570, 240] on div "My Asset Purchased Asset Sales Subscriptions Organization" at bounding box center [500, 289] width 180 height 478
click at [467, 133] on p "Organization" at bounding box center [456, 136] width 50 height 8
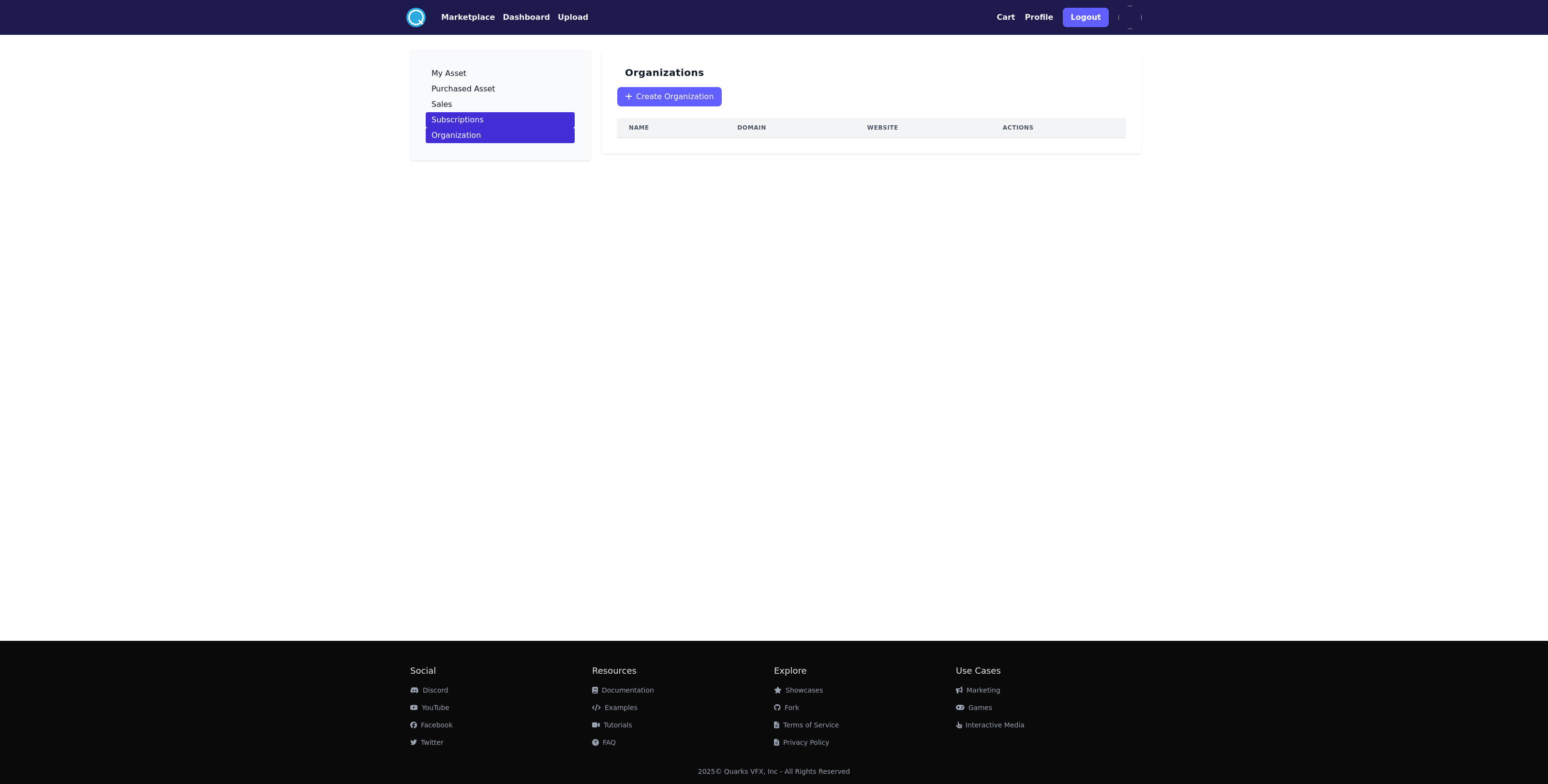
click at [473, 123] on p "Subscriptions" at bounding box center [457, 120] width 52 height 8
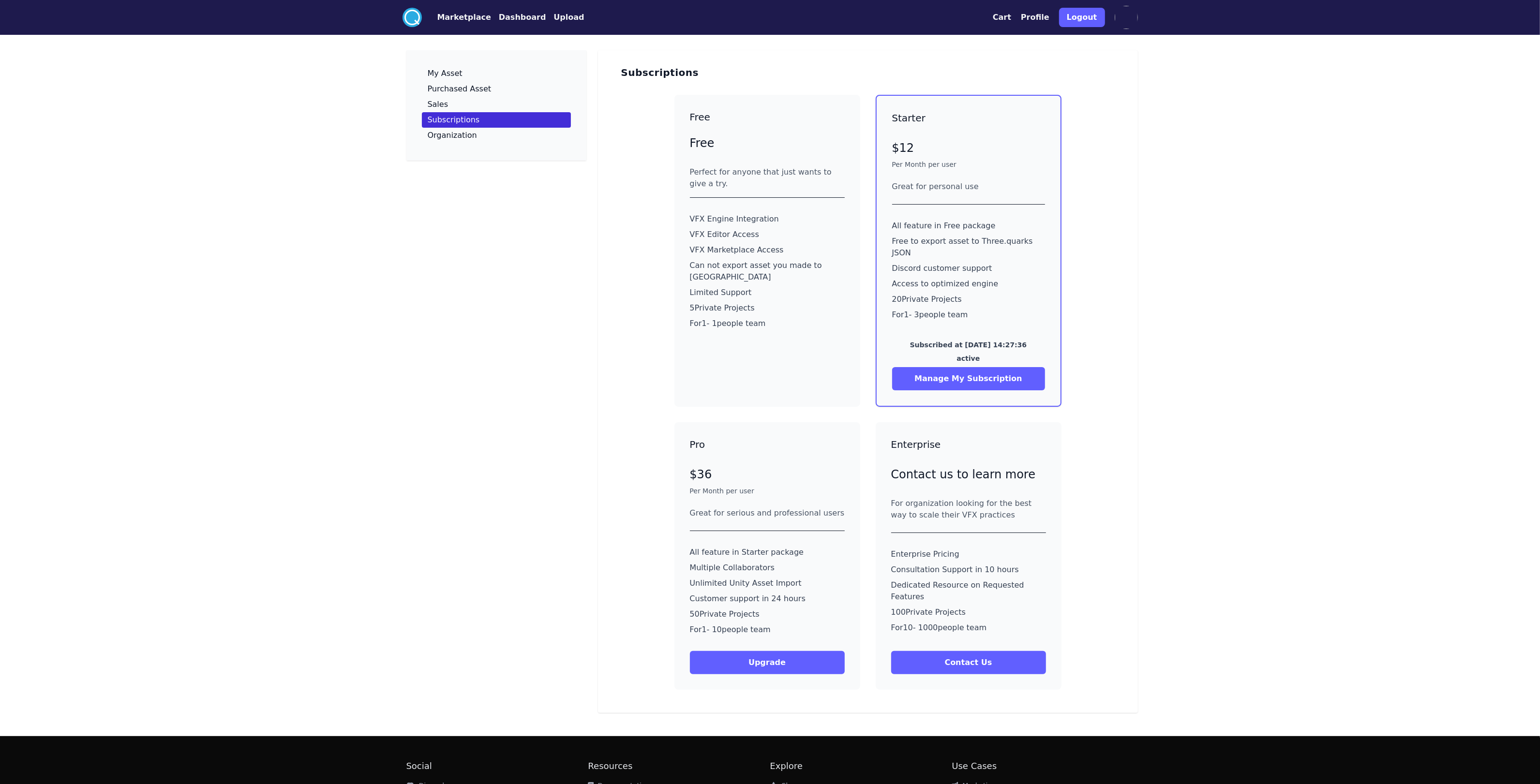
click at [652, 408] on div "Free Free Perfect for anyone that just wants to give a try. VFX Engine Integrat…" at bounding box center [868, 392] width 509 height 610
click at [982, 375] on div ".cls-1{fill:#fff;}.cls-2{fill:#29abe2;} Marketplace Dashboard Upload Cart Profi…" at bounding box center [770, 440] width 1540 height 879
click at [860, 365] on div "Free Free Perfect for anyone that just wants to give a try. VFX Engine Integrat…" at bounding box center [868, 392] width 509 height 610
click at [951, 369] on button "Manage My Subscription" at bounding box center [969, 379] width 153 height 24
click at [516, 186] on div "My Asset Purchased Asset Sales Subscriptions Organization" at bounding box center [496, 381] width 180 height 662
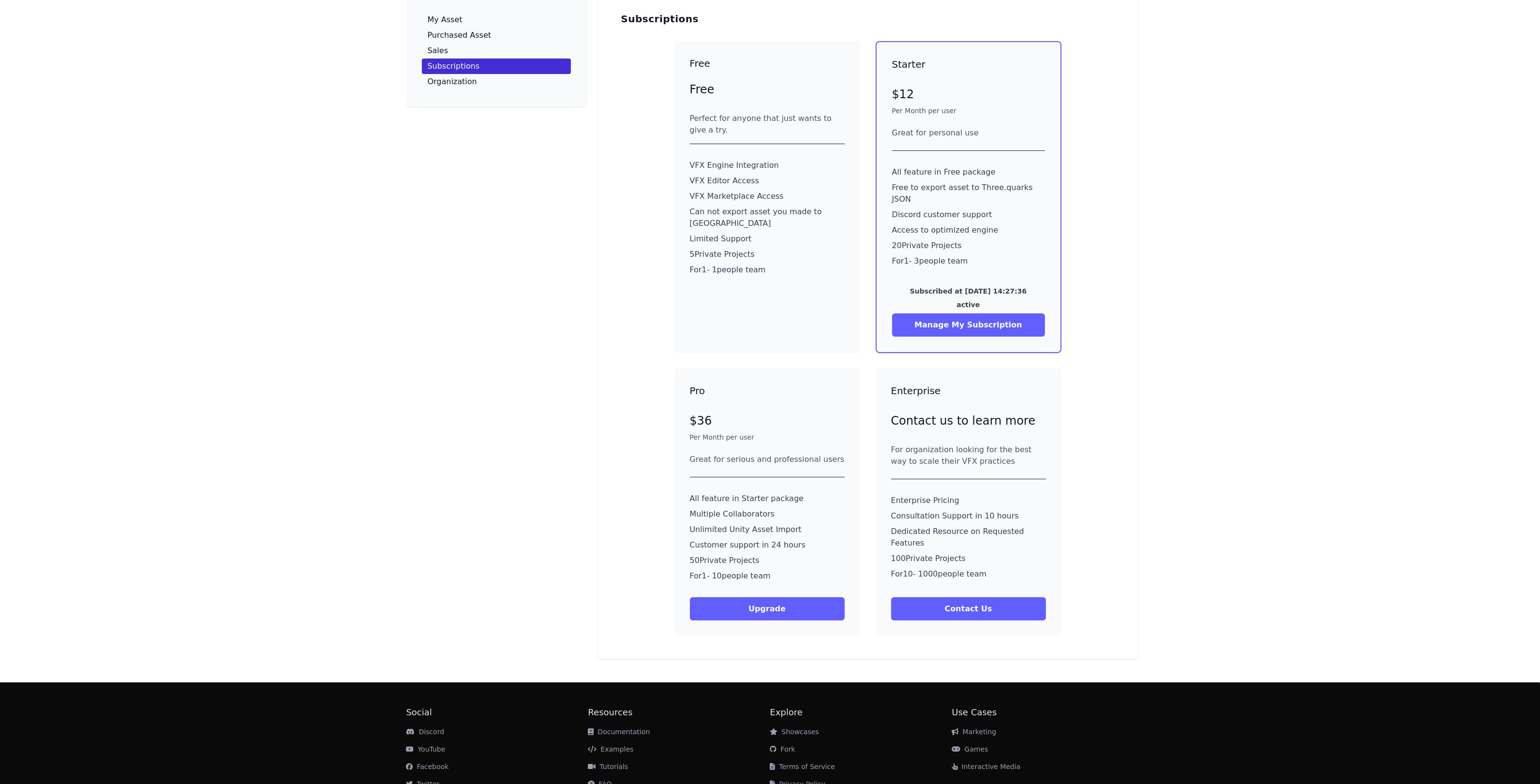
scroll to position [83, 0]
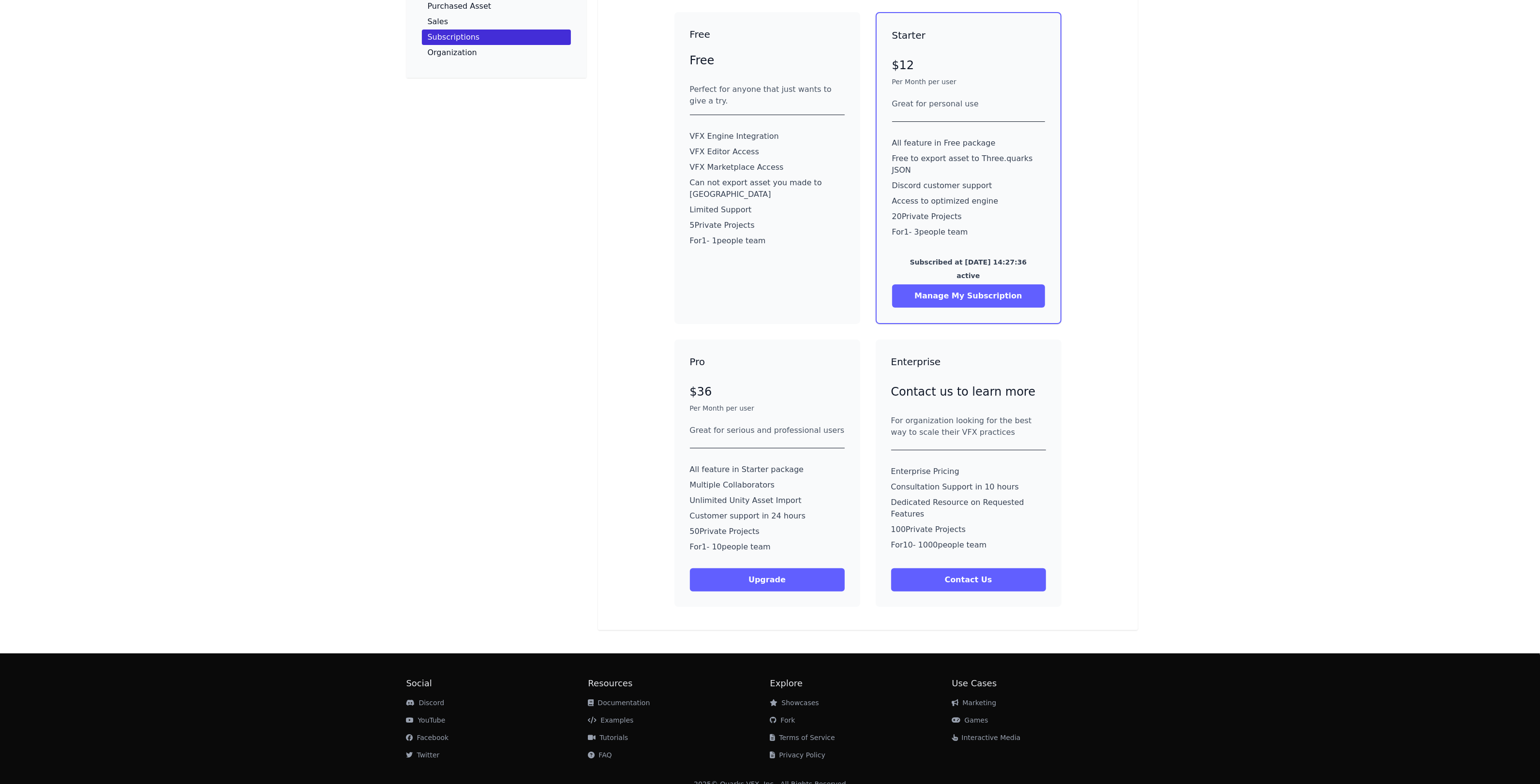
click at [785, 568] on button "Upgrade" at bounding box center [767, 579] width 154 height 24
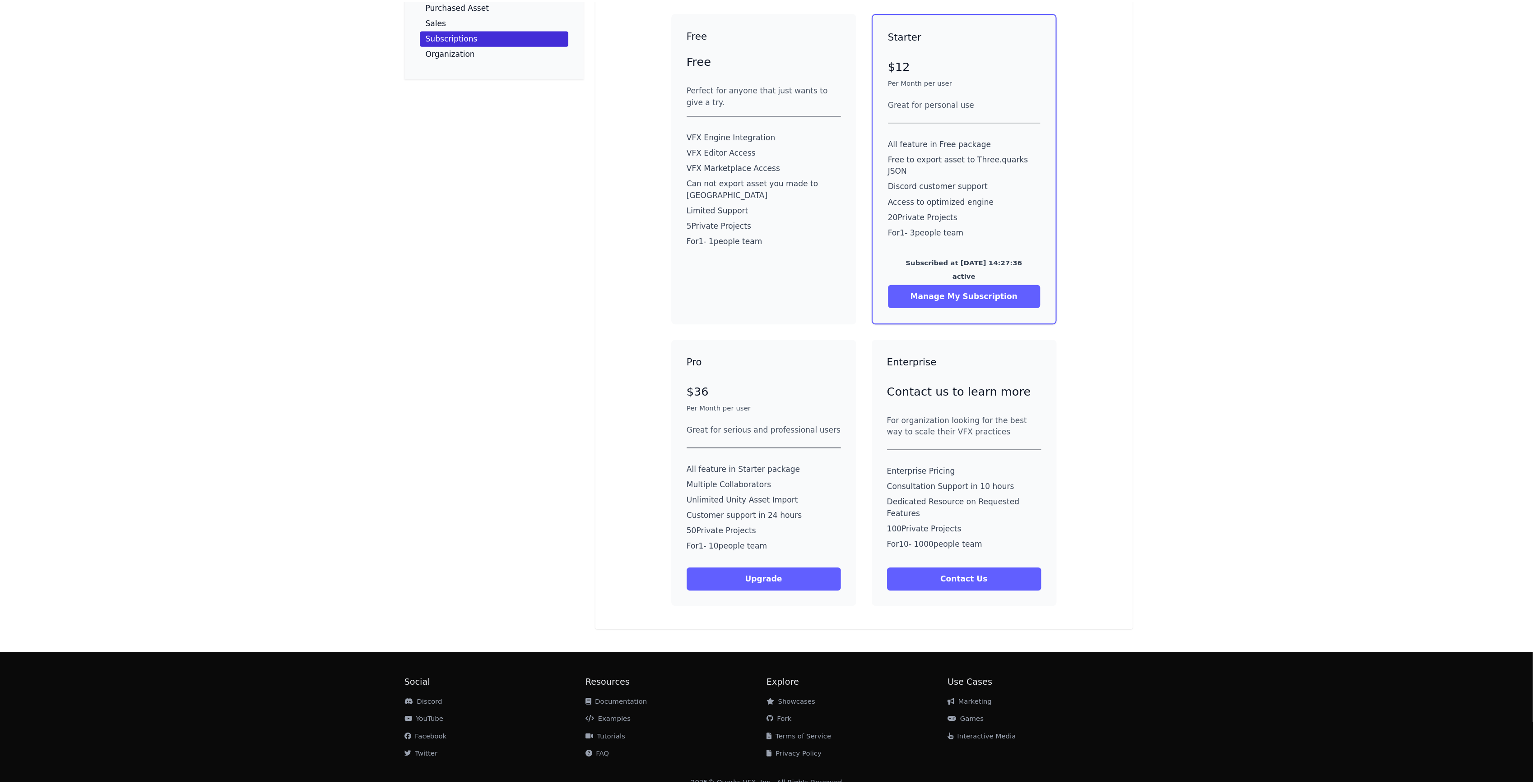
scroll to position [25, 0]
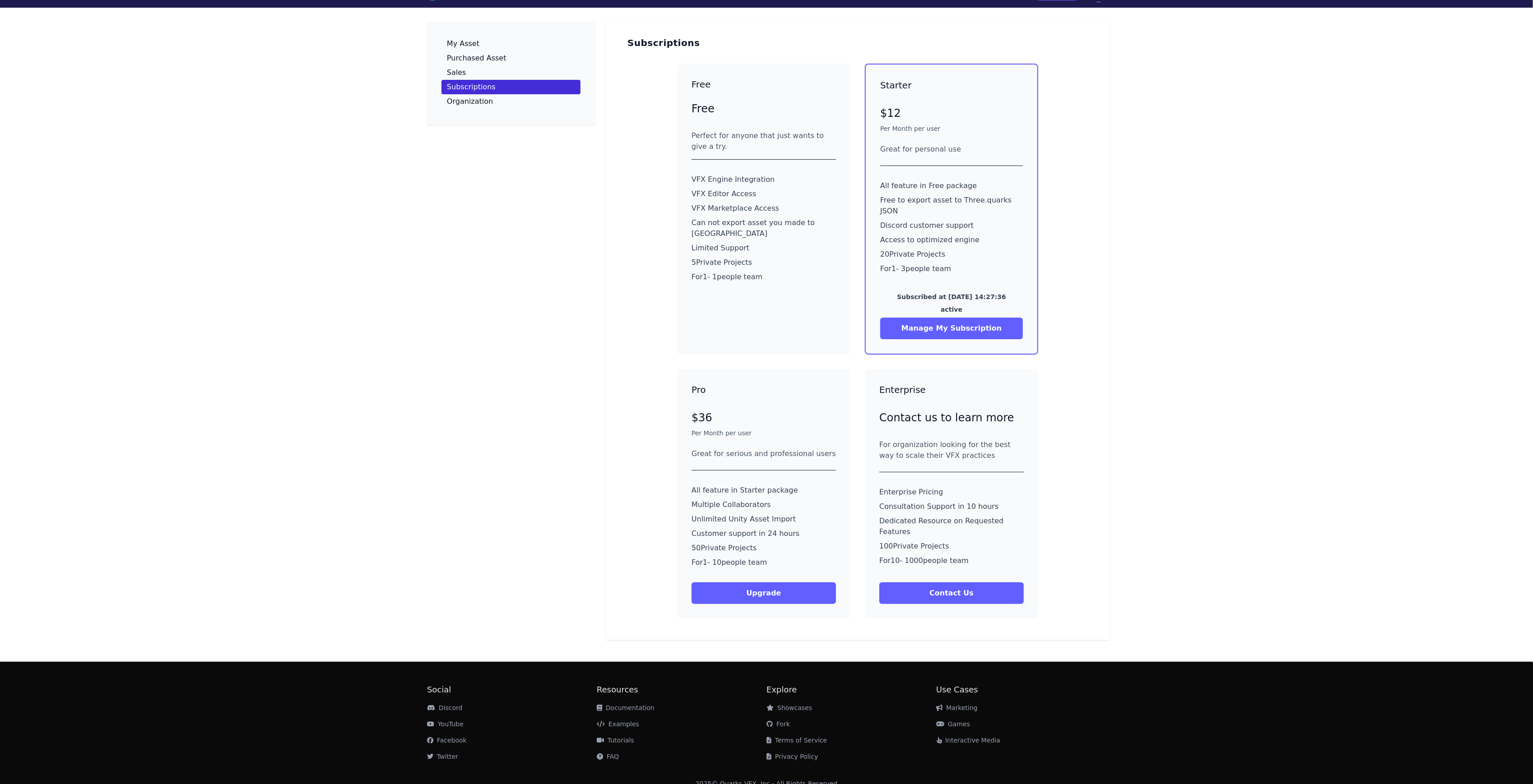
click at [916, 318] on button "Manage My Subscription" at bounding box center [952, 328] width 143 height 22
